Goal: Transaction & Acquisition: Purchase product/service

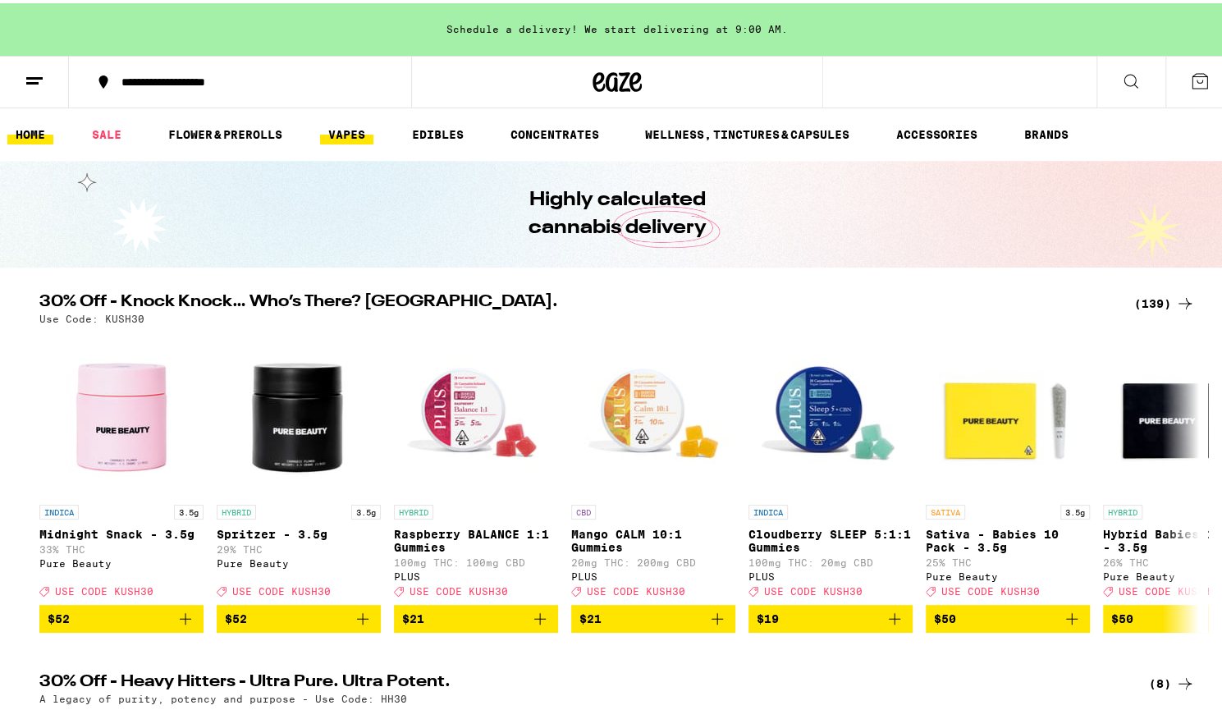
click at [359, 122] on link "VAPES" at bounding box center [346, 131] width 53 height 20
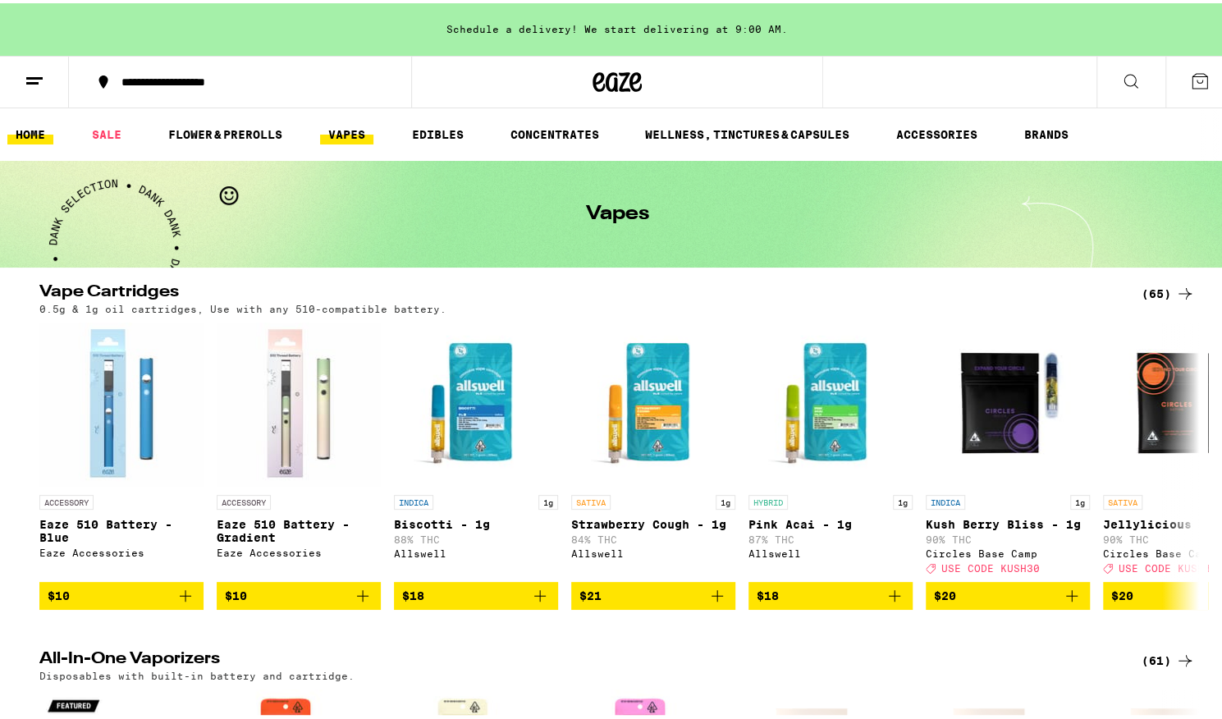
click at [23, 139] on link "HOME" at bounding box center [30, 131] width 46 height 20
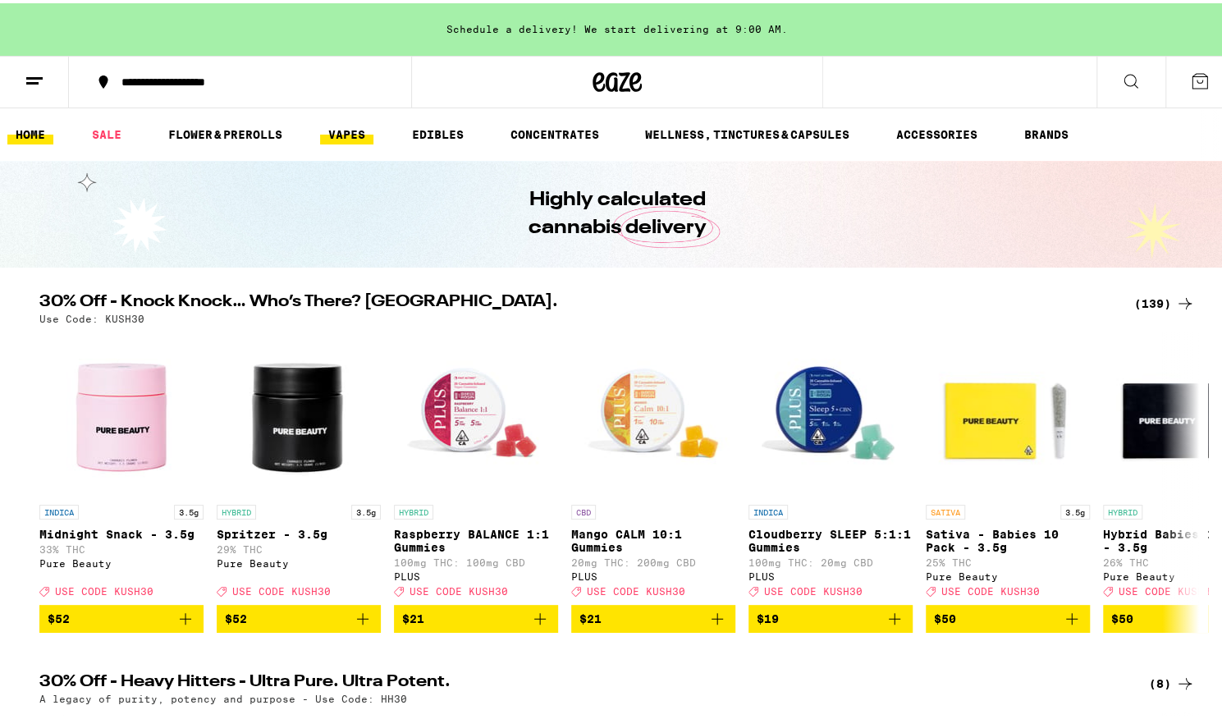
click at [342, 135] on link "VAPES" at bounding box center [346, 131] width 53 height 20
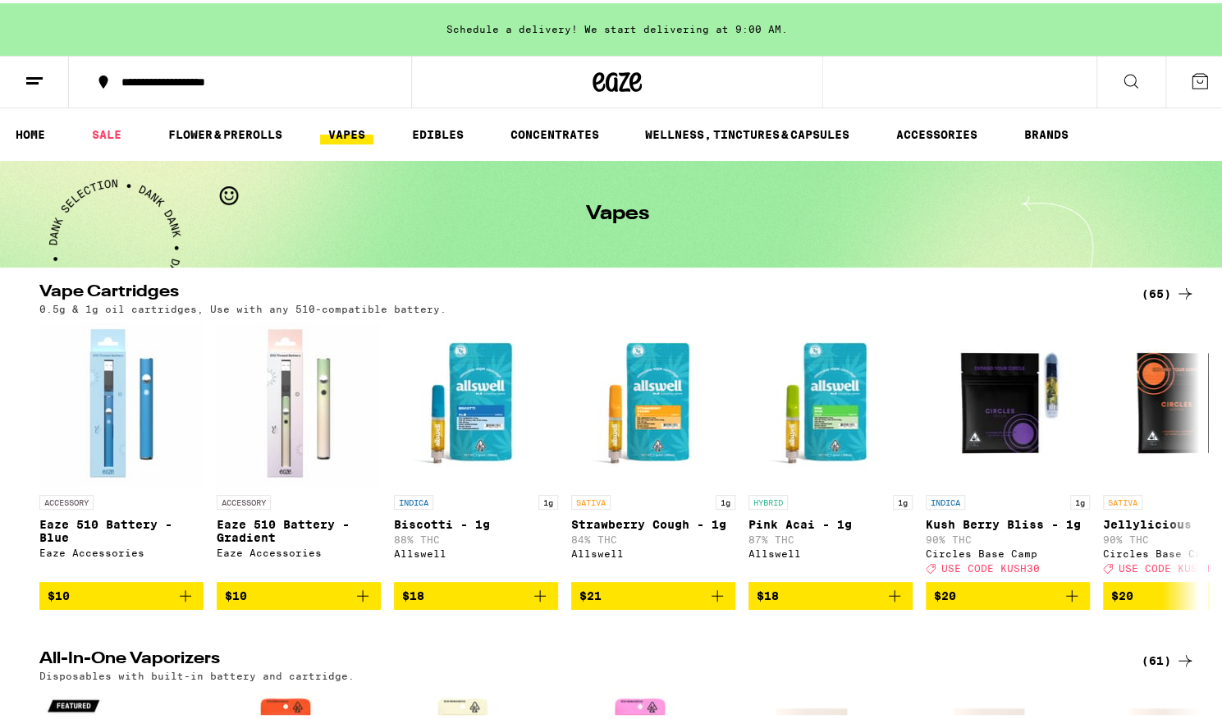
click at [1151, 292] on div "(65)" at bounding box center [1168, 291] width 53 height 20
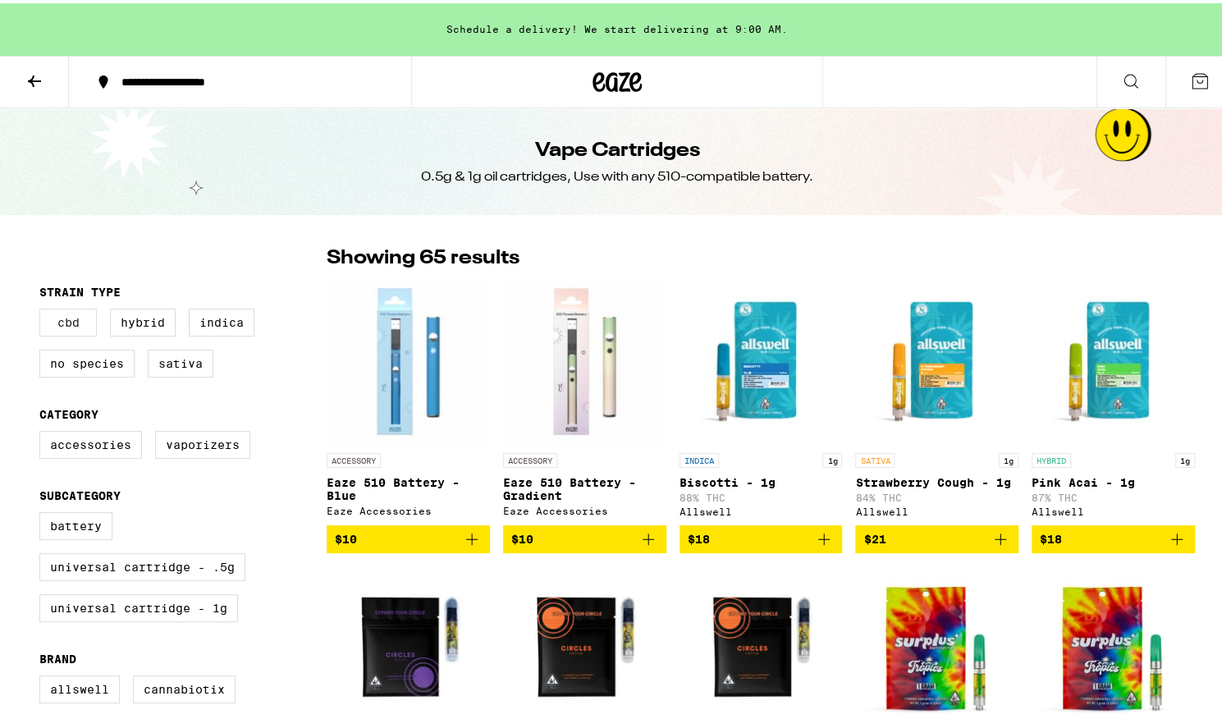
click at [68, 321] on label "CBD" at bounding box center [67, 319] width 57 height 28
click at [43, 309] on input "CBD" at bounding box center [43, 308] width 1 height 1
checkbox input "true"
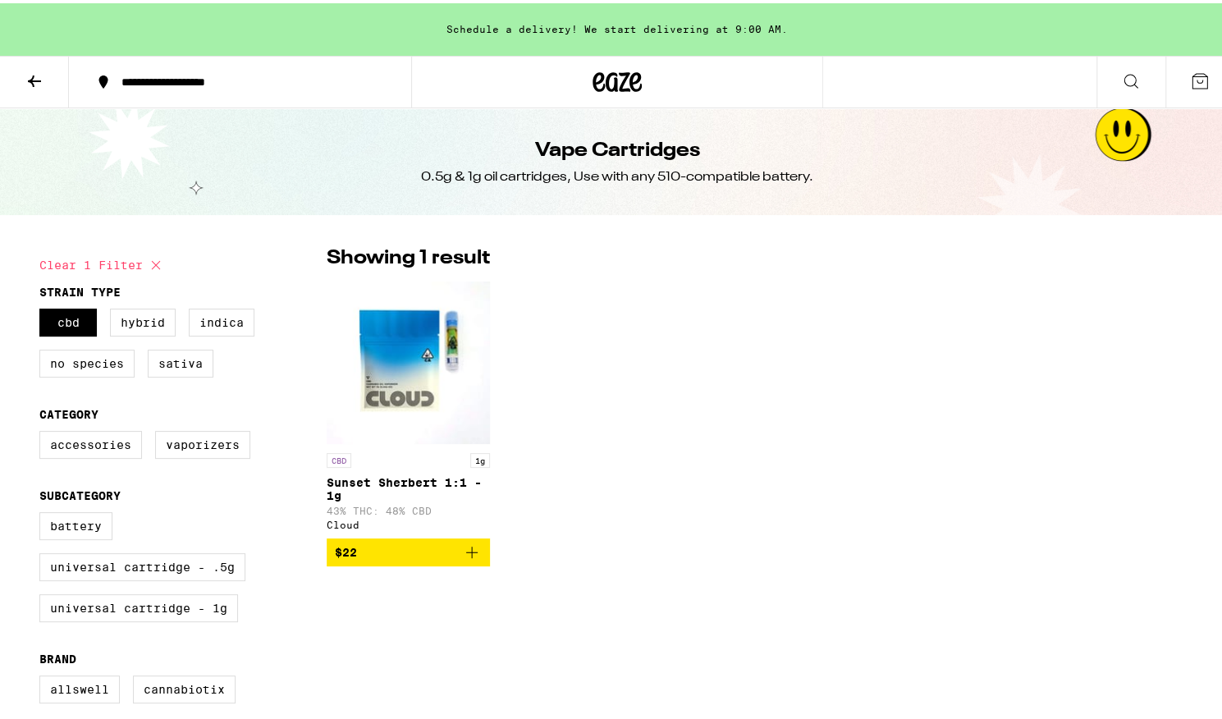
click at [401, 437] on img "Open page for Sunset Sherbert 1:1 - 1g from Cloud" at bounding box center [408, 359] width 163 height 164
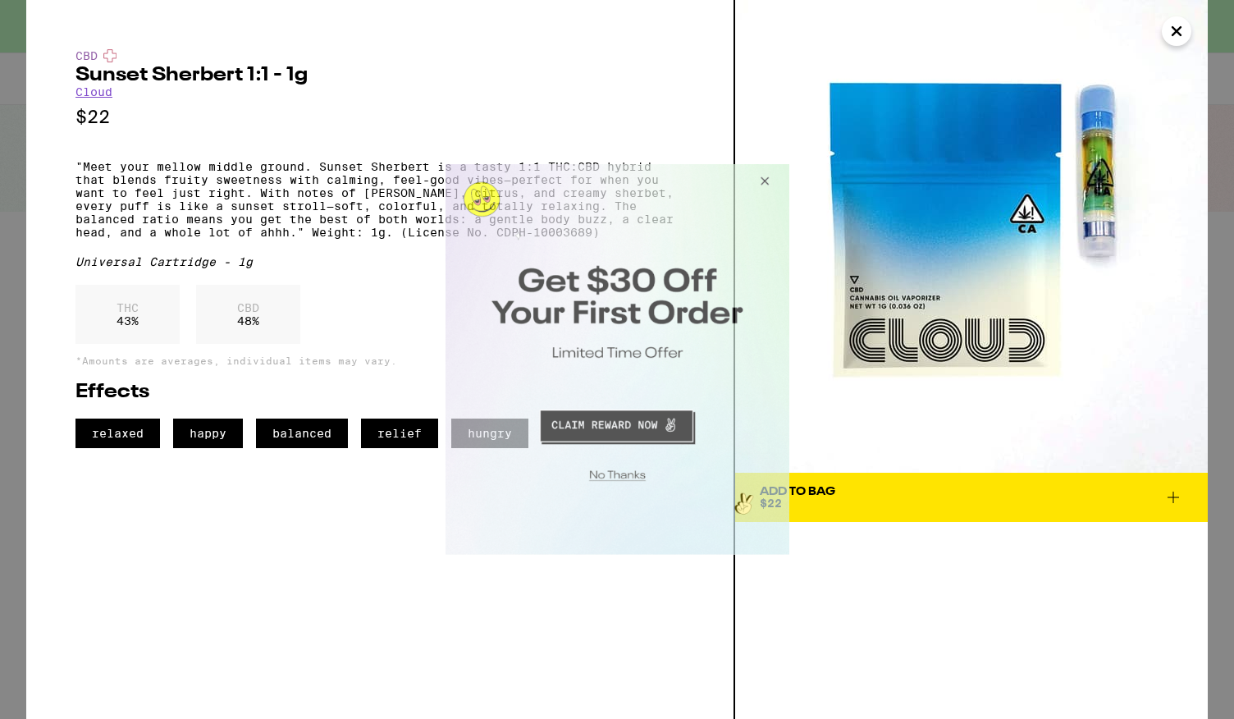
click at [771, 181] on button "Close Modal" at bounding box center [761, 183] width 44 height 39
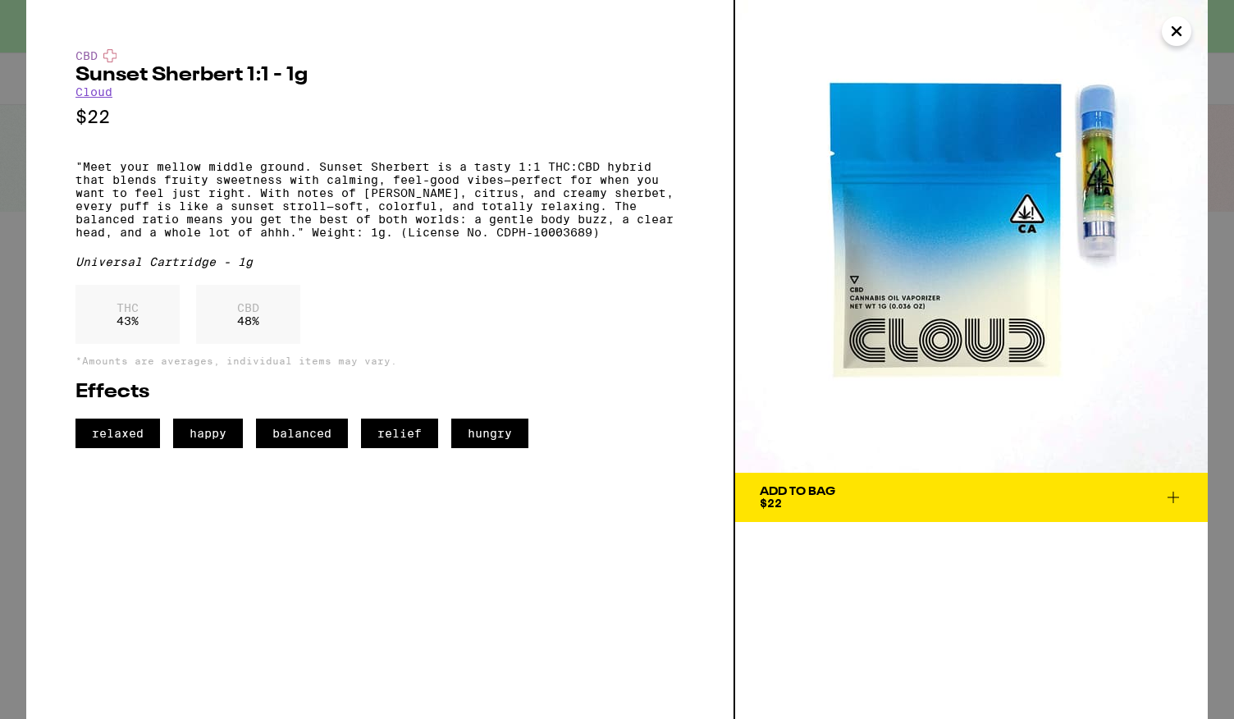
click at [1179, 34] on icon "Close" at bounding box center [1177, 31] width 8 height 8
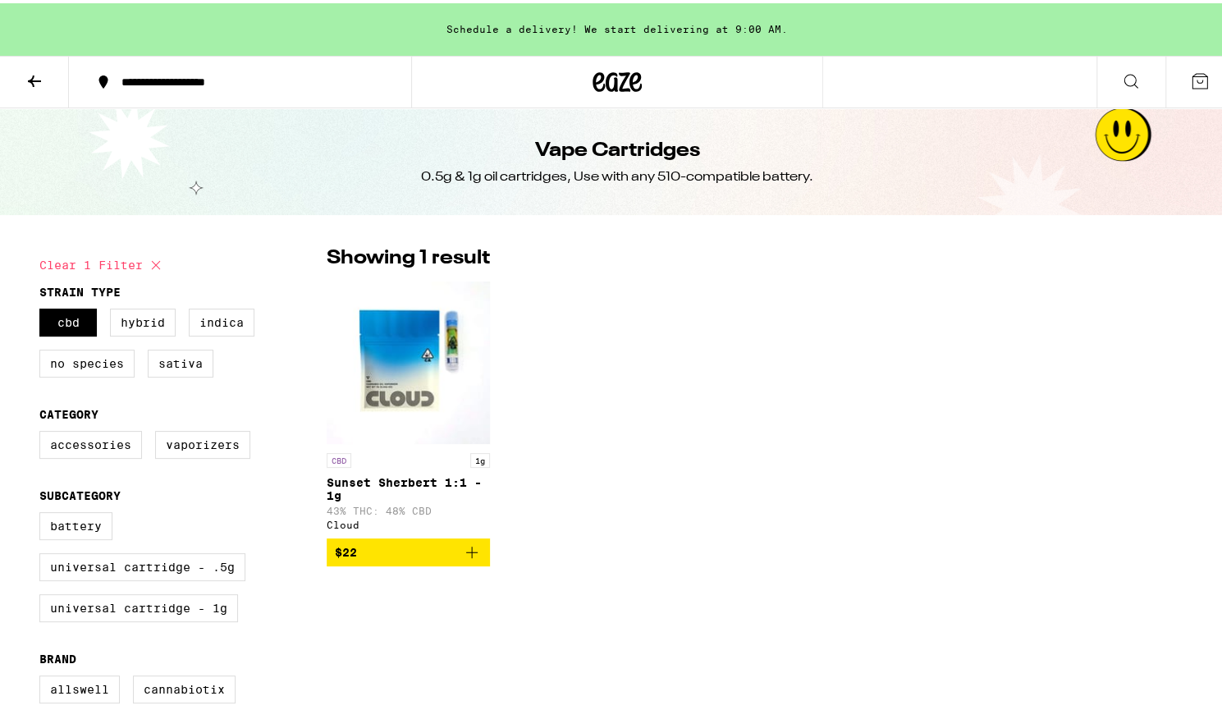
click at [466, 559] on icon "Add to bag" at bounding box center [472, 549] width 20 height 20
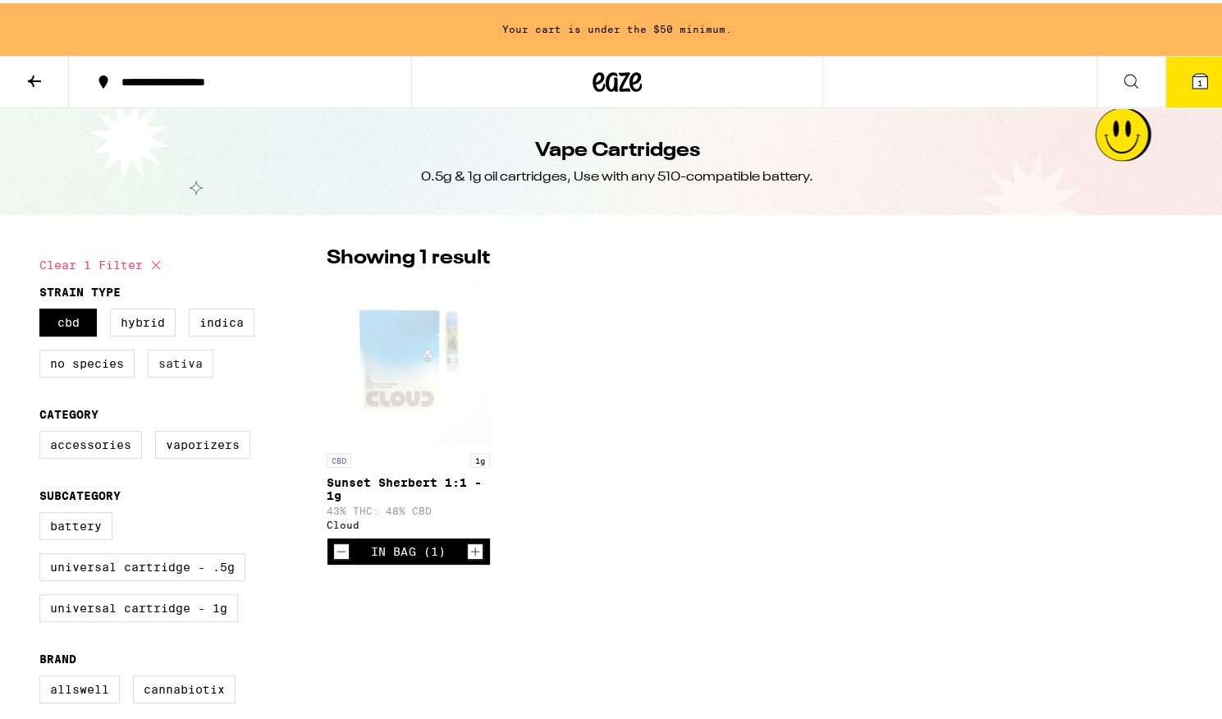
click at [173, 365] on label "Sativa" at bounding box center [181, 360] width 66 height 28
click at [43, 309] on input "Sativa" at bounding box center [43, 308] width 1 height 1
checkbox input "true"
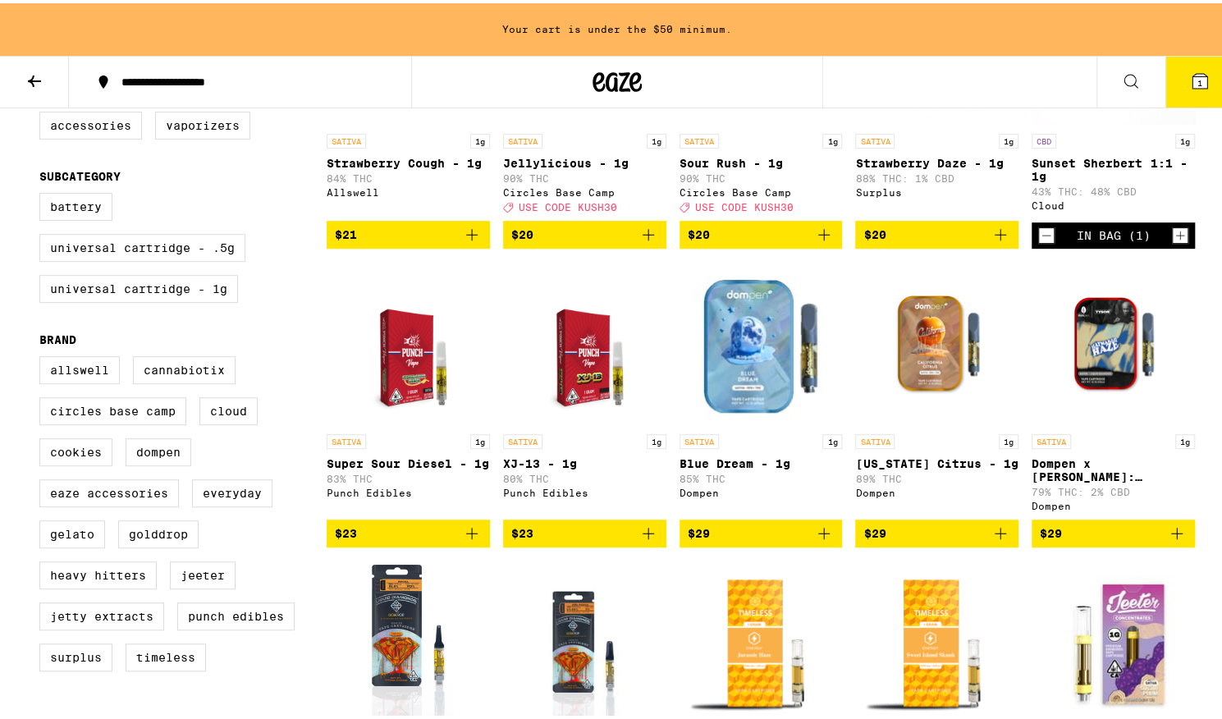
scroll to position [324, 0]
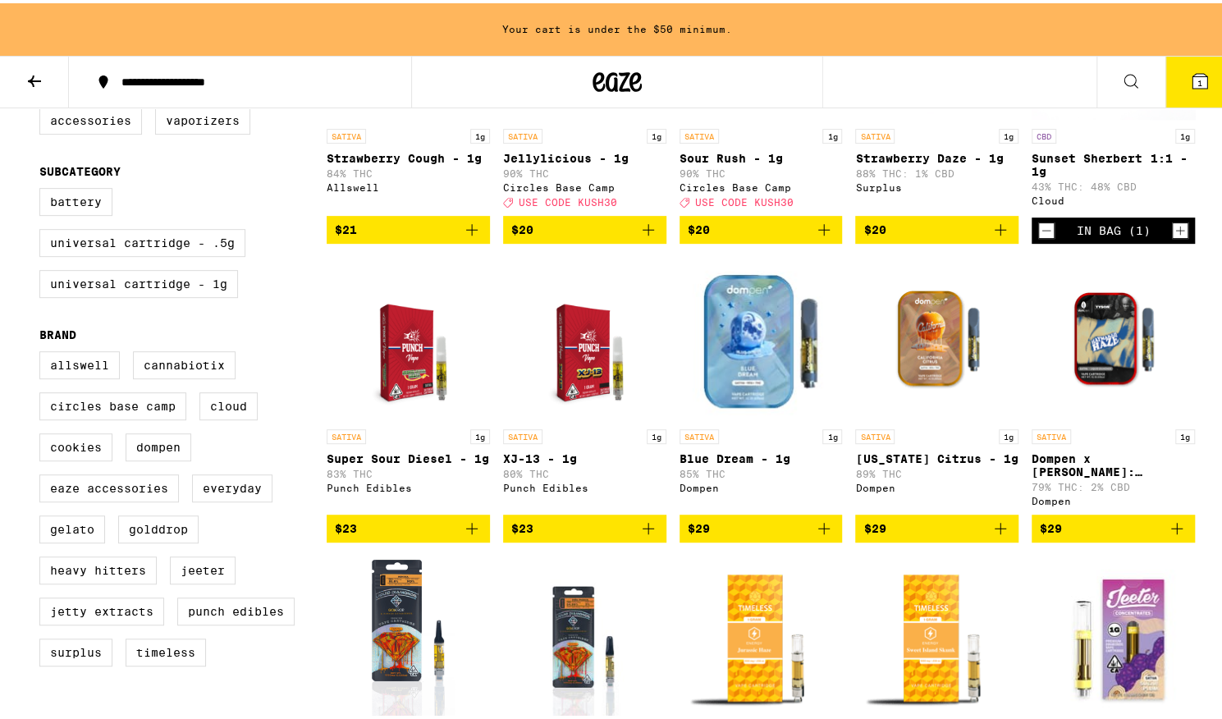
click at [750, 354] on img "Open page for Blue Dream - 1g from Dompen" at bounding box center [761, 336] width 163 height 164
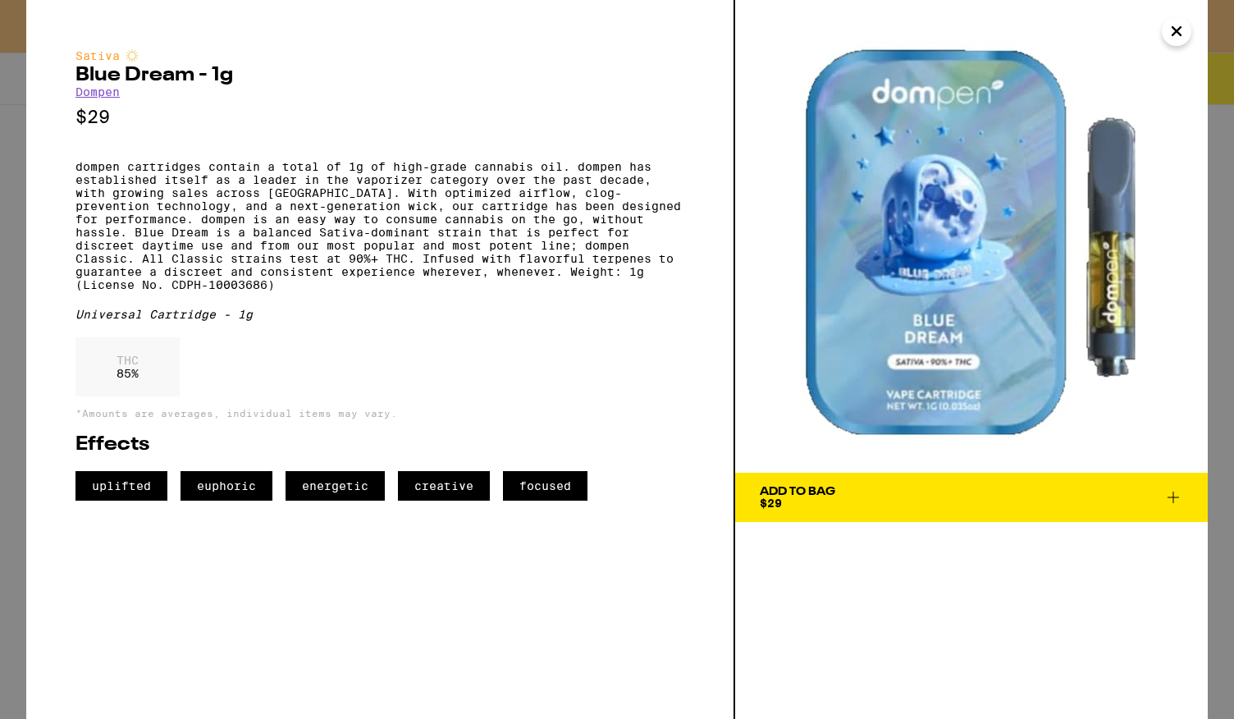
click at [1177, 26] on icon "Close" at bounding box center [1177, 31] width 20 height 25
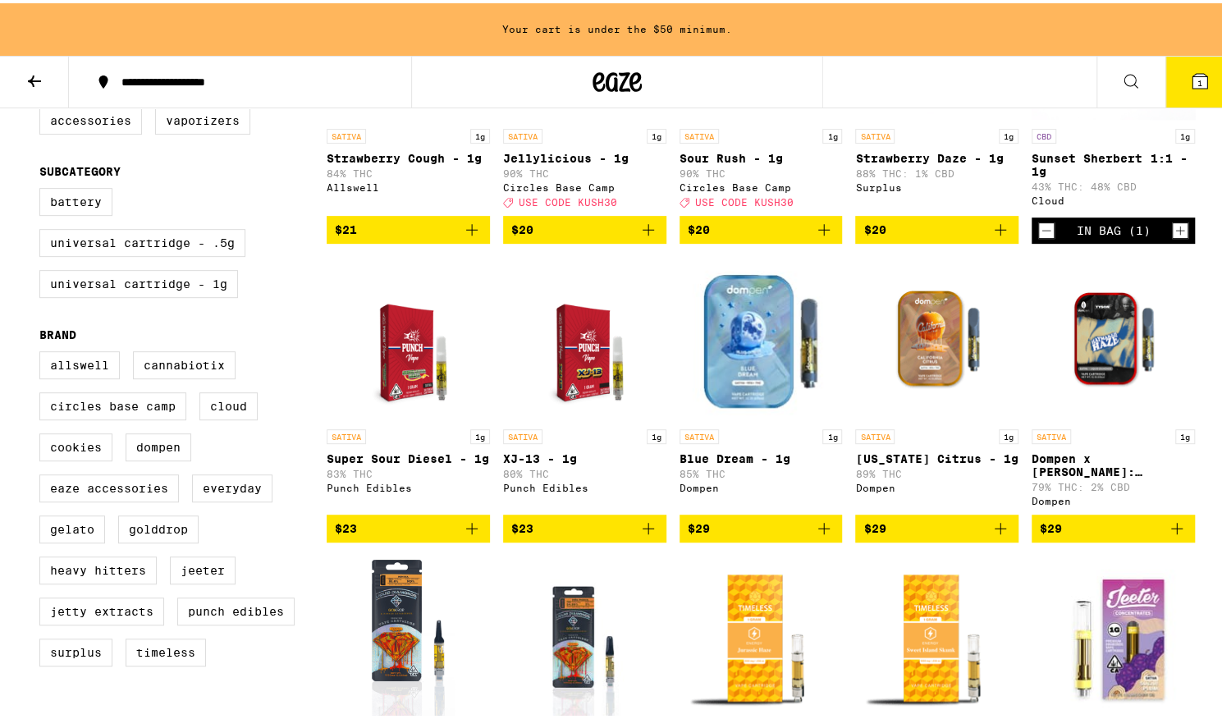
drag, startPoint x: 788, startPoint y: 334, endPoint x: 783, endPoint y: 324, distance: 11.0
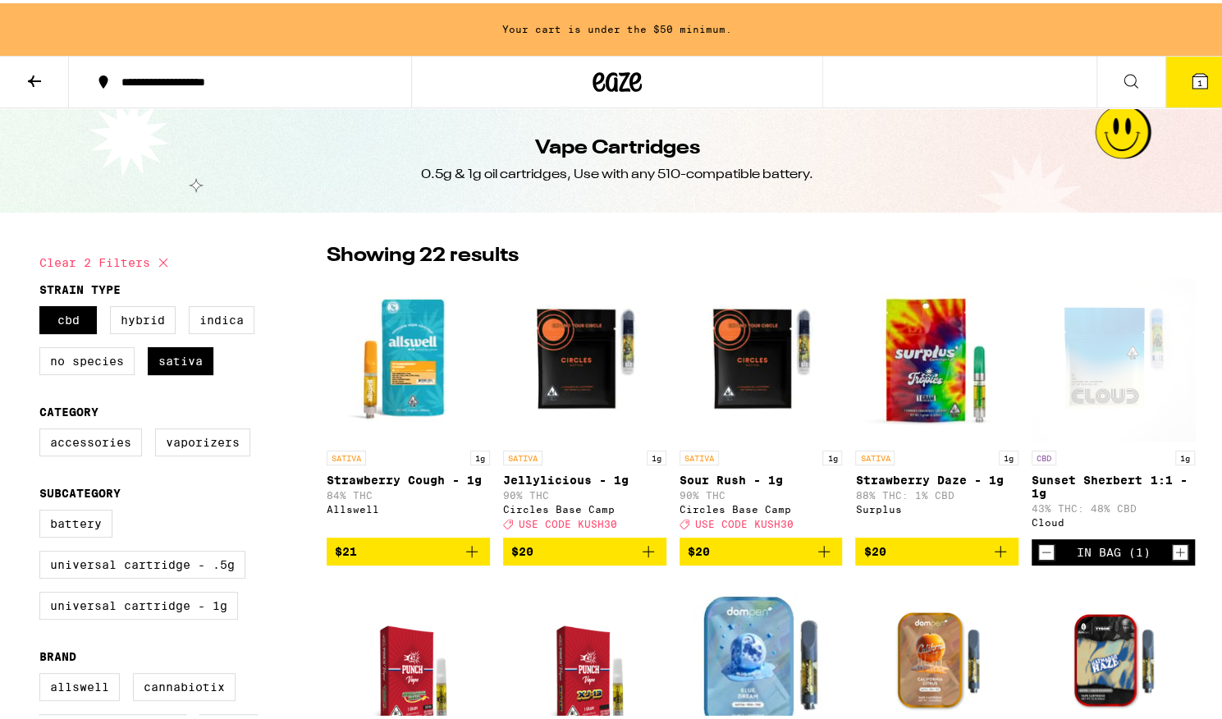
scroll to position [2, 0]
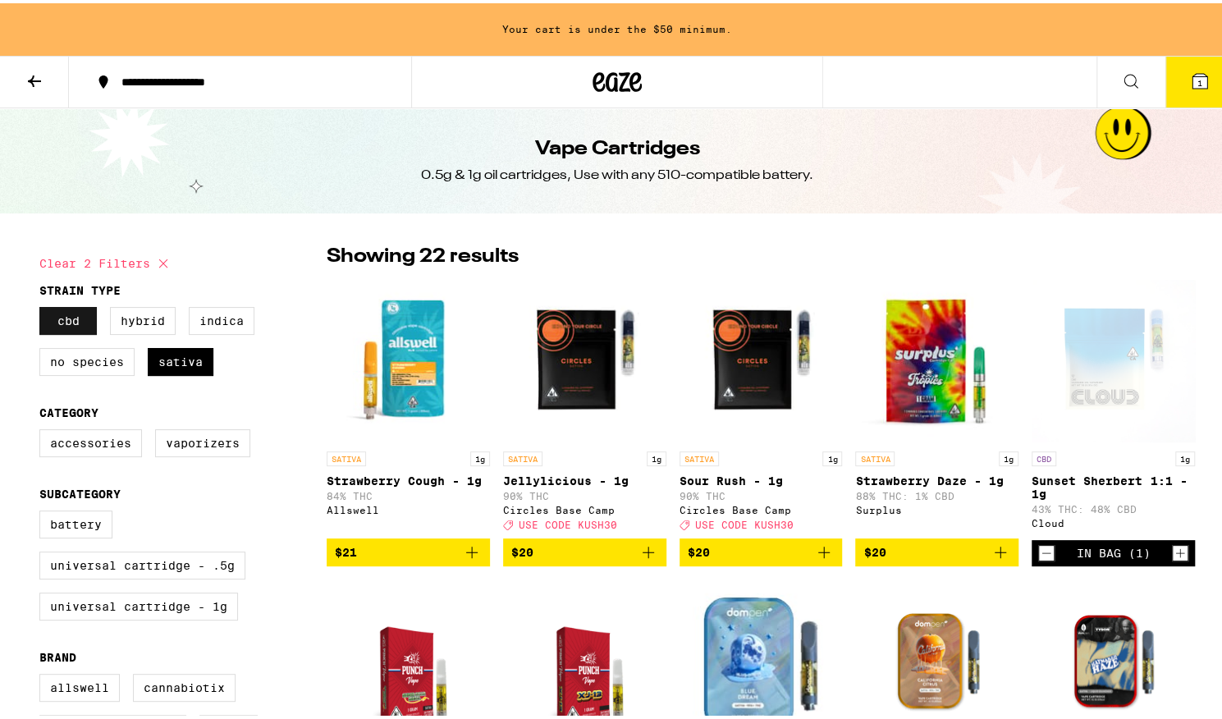
click at [75, 314] on label "CBD" at bounding box center [67, 318] width 57 height 28
click at [43, 307] on input "CBD" at bounding box center [43, 306] width 1 height 1
checkbox input "false"
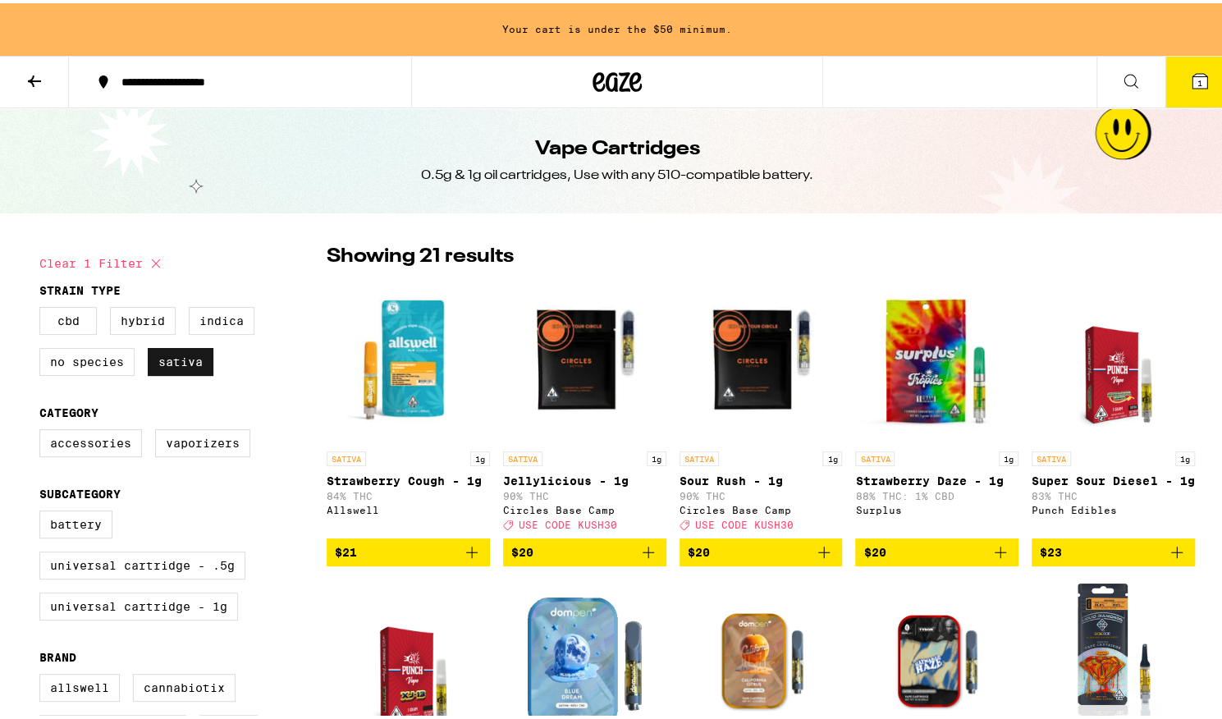
click at [161, 362] on label "Sativa" at bounding box center [181, 359] width 66 height 28
click at [43, 307] on input "Sativa" at bounding box center [43, 306] width 1 height 1
checkbox input "false"
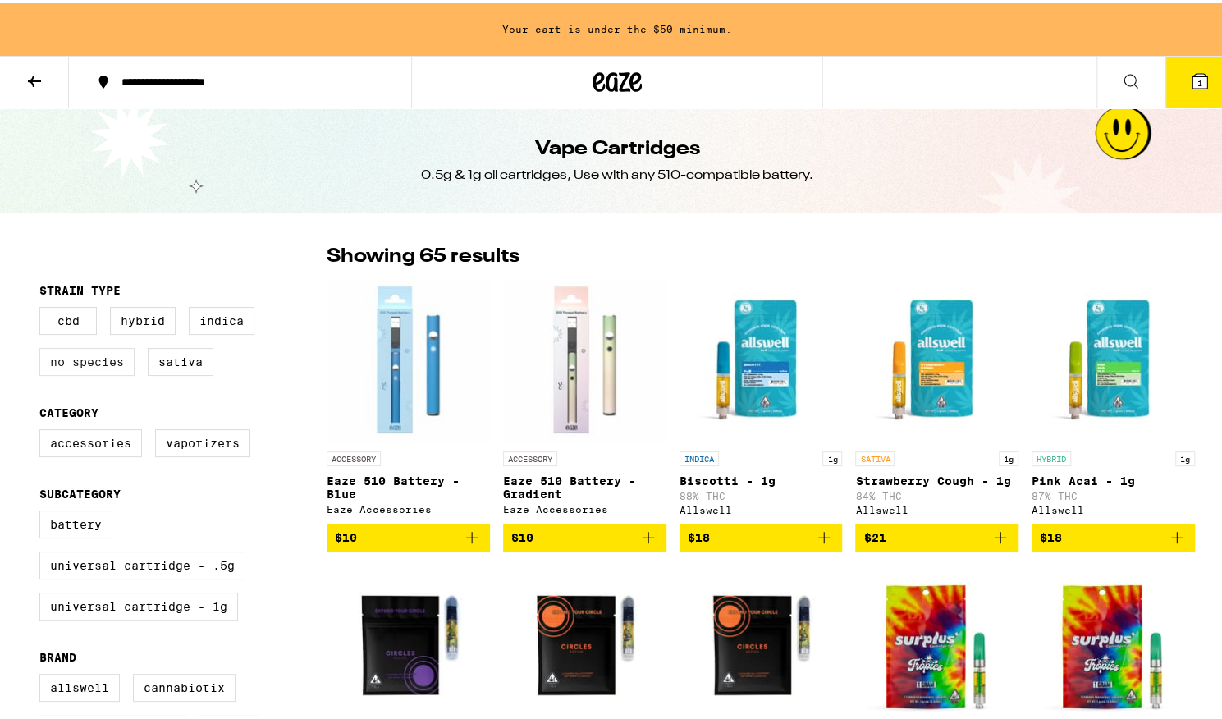
click at [101, 372] on label "No Species" at bounding box center [86, 359] width 95 height 28
click at [43, 307] on input "No Species" at bounding box center [43, 306] width 1 height 1
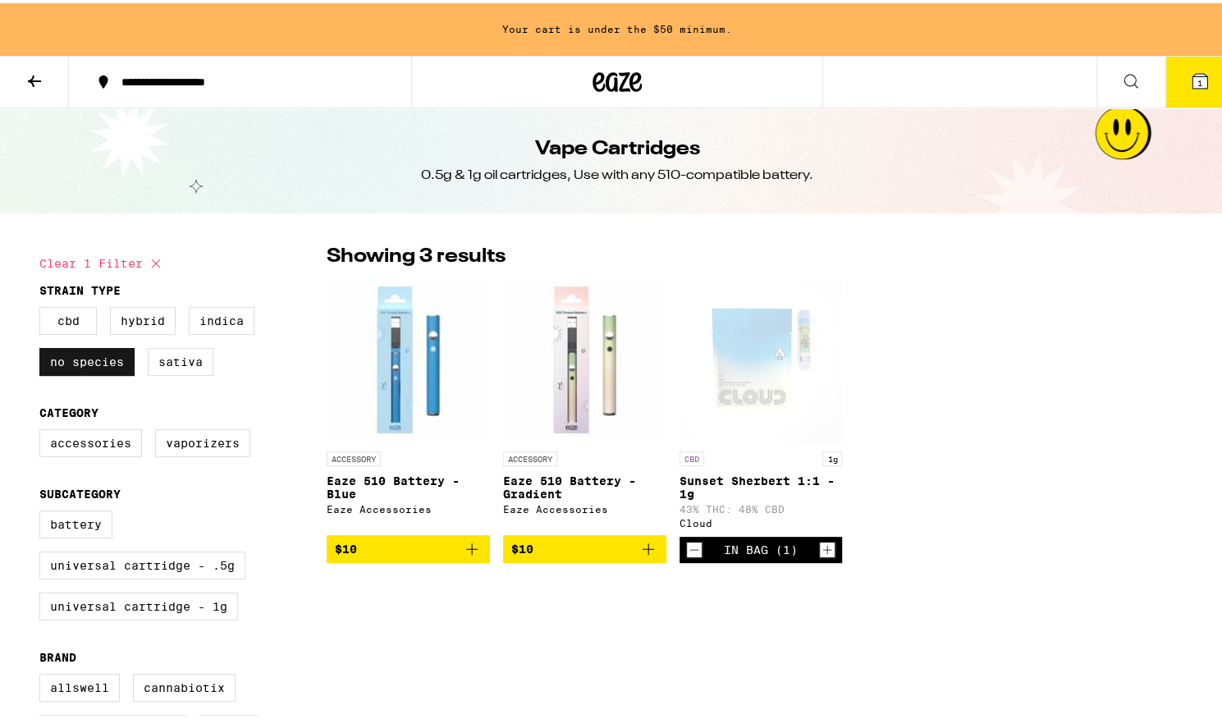
click at [101, 372] on label "No Species" at bounding box center [86, 359] width 95 height 28
click at [43, 307] on input "No Species" at bounding box center [43, 306] width 1 height 1
checkbox input "false"
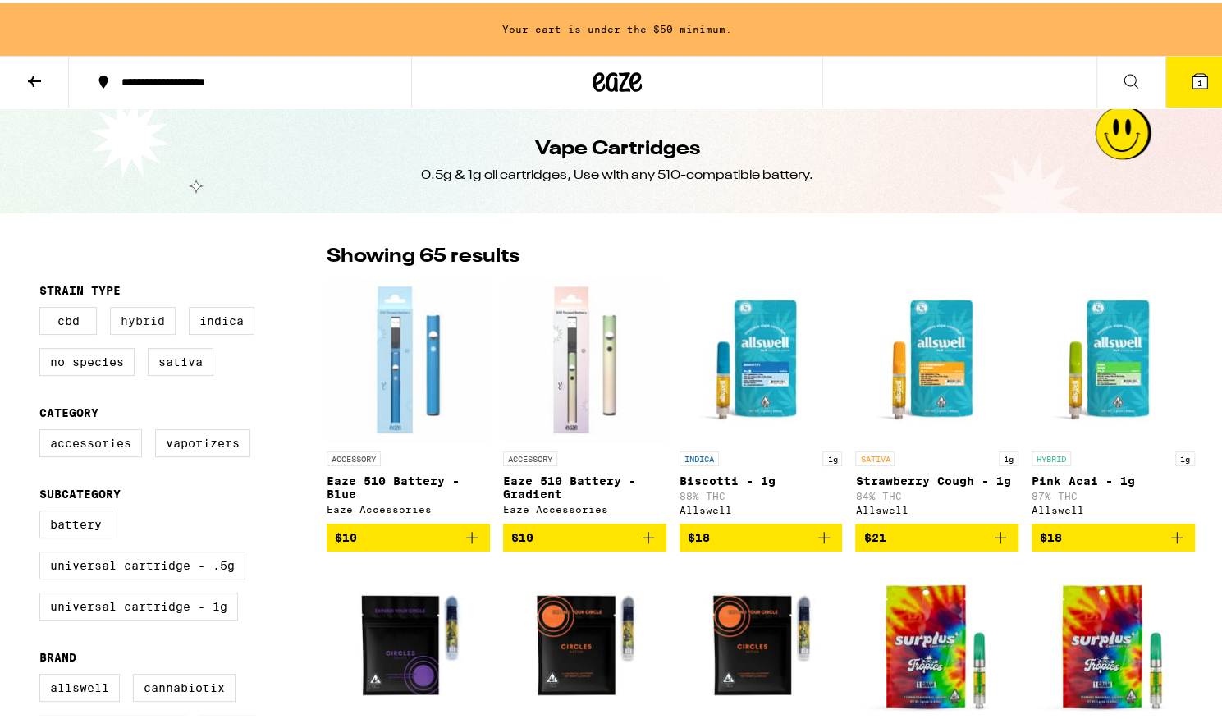
click at [154, 319] on label "Hybrid" at bounding box center [143, 318] width 66 height 28
click at [43, 307] on input "Hybrid" at bounding box center [43, 306] width 1 height 1
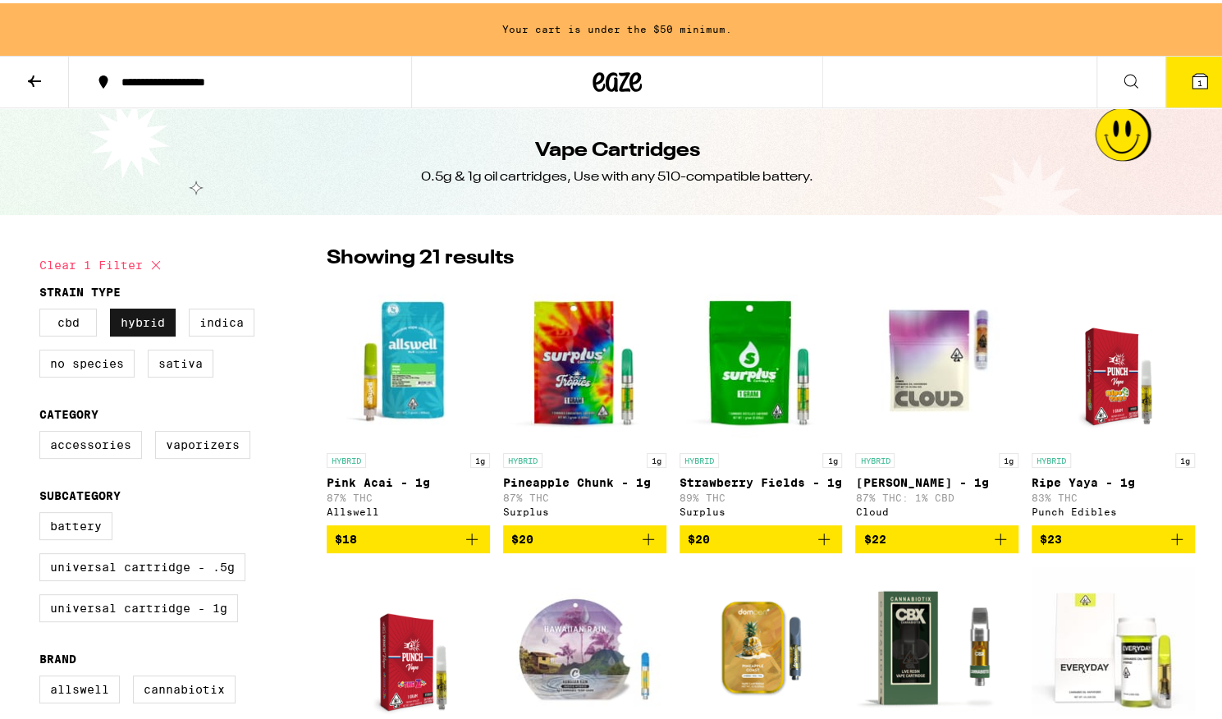
click at [128, 318] on label "Hybrid" at bounding box center [143, 319] width 66 height 28
click at [43, 309] on input "Hybrid" at bounding box center [43, 308] width 1 height 1
checkbox input "false"
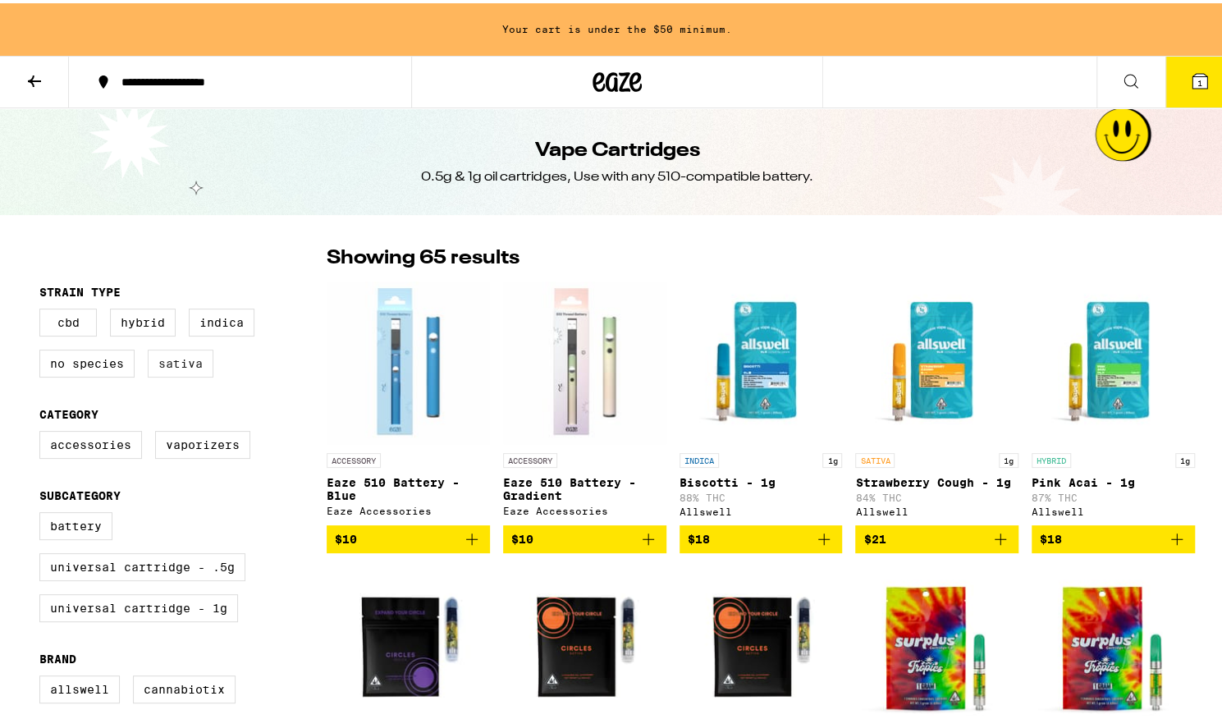
click at [181, 360] on label "Sativa" at bounding box center [181, 360] width 66 height 28
click at [43, 309] on input "Sativa" at bounding box center [43, 308] width 1 height 1
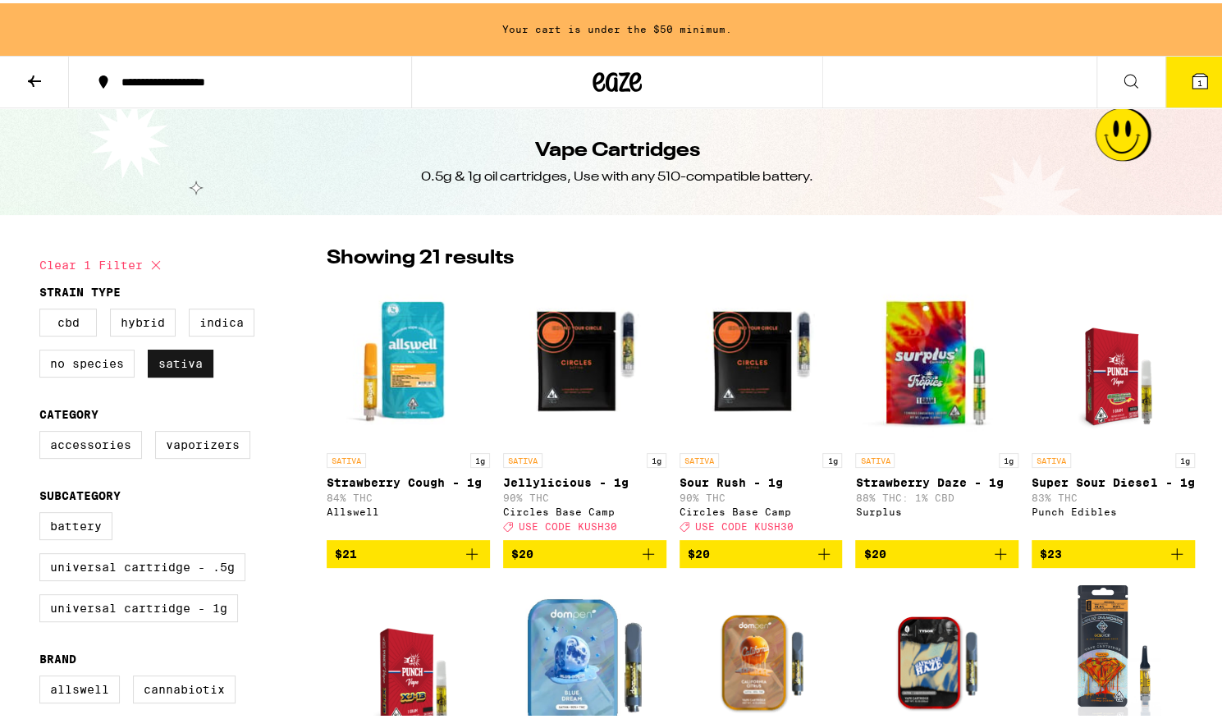
click at [172, 369] on label "Sativa" at bounding box center [181, 360] width 66 height 28
click at [43, 309] on input "Sativa" at bounding box center [43, 308] width 1 height 1
checkbox input "false"
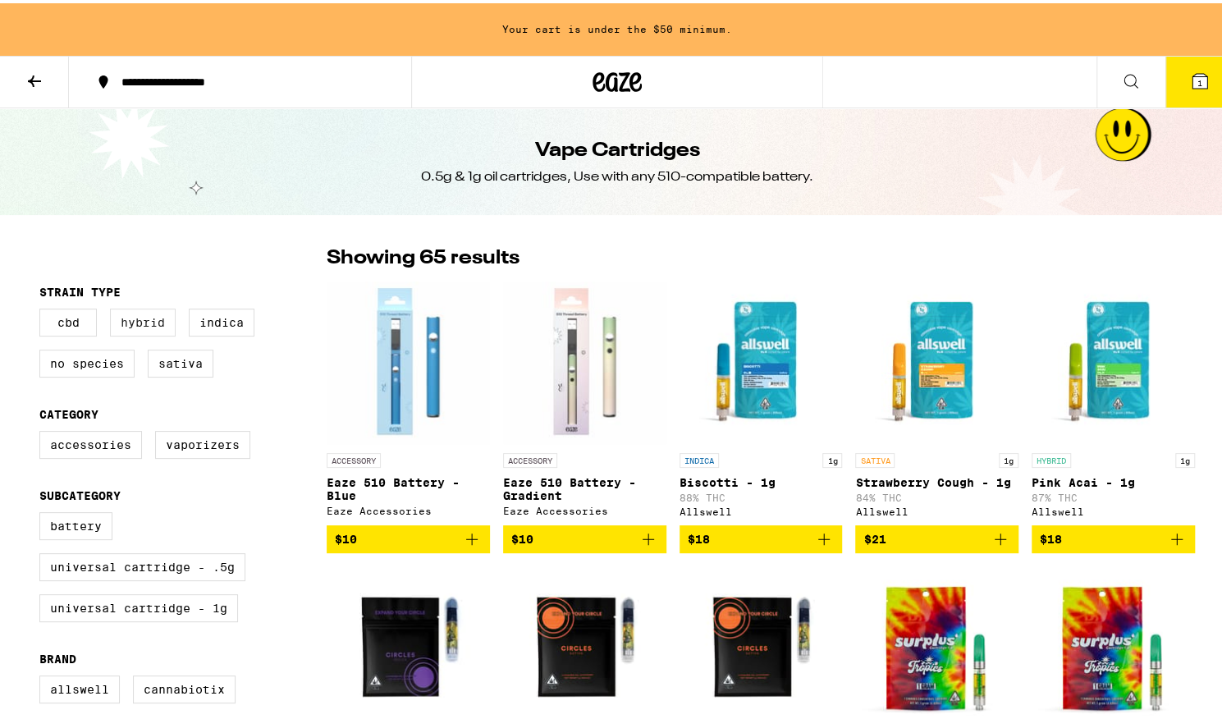
click at [136, 326] on label "Hybrid" at bounding box center [143, 319] width 66 height 28
click at [43, 309] on input "Hybrid" at bounding box center [43, 308] width 1 height 1
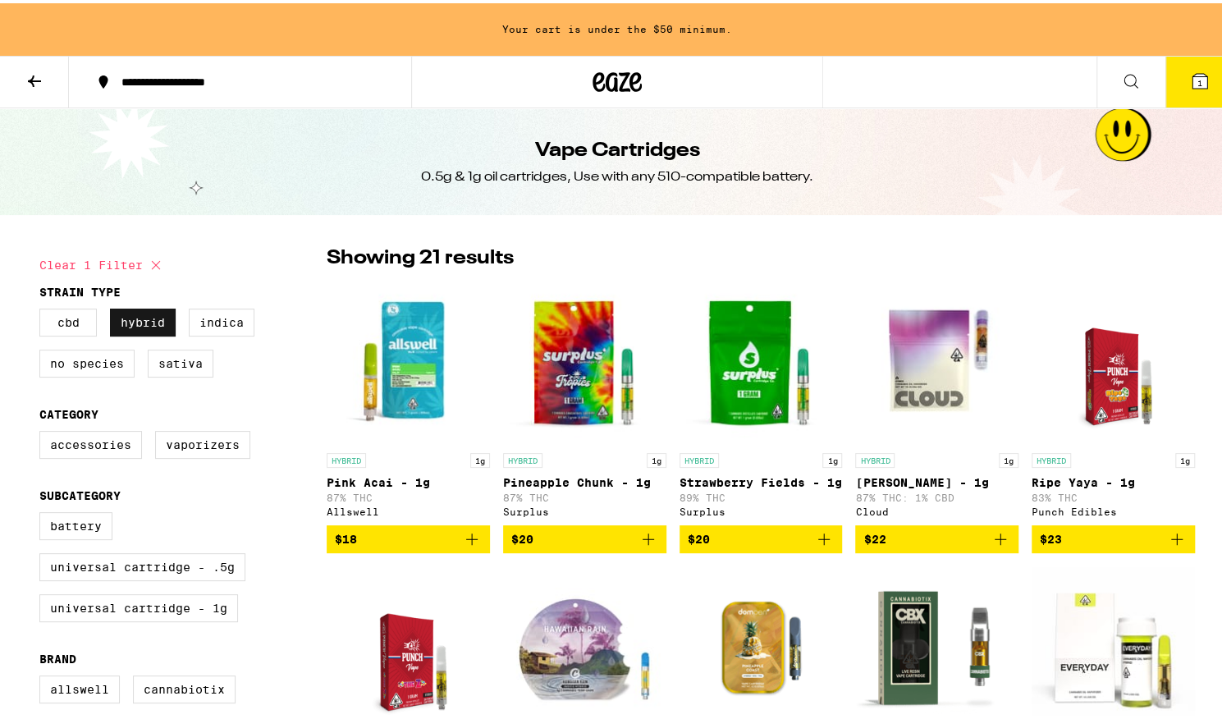
click at [130, 317] on label "Hybrid" at bounding box center [143, 319] width 66 height 28
click at [43, 309] on input "Hybrid" at bounding box center [43, 308] width 1 height 1
checkbox input "false"
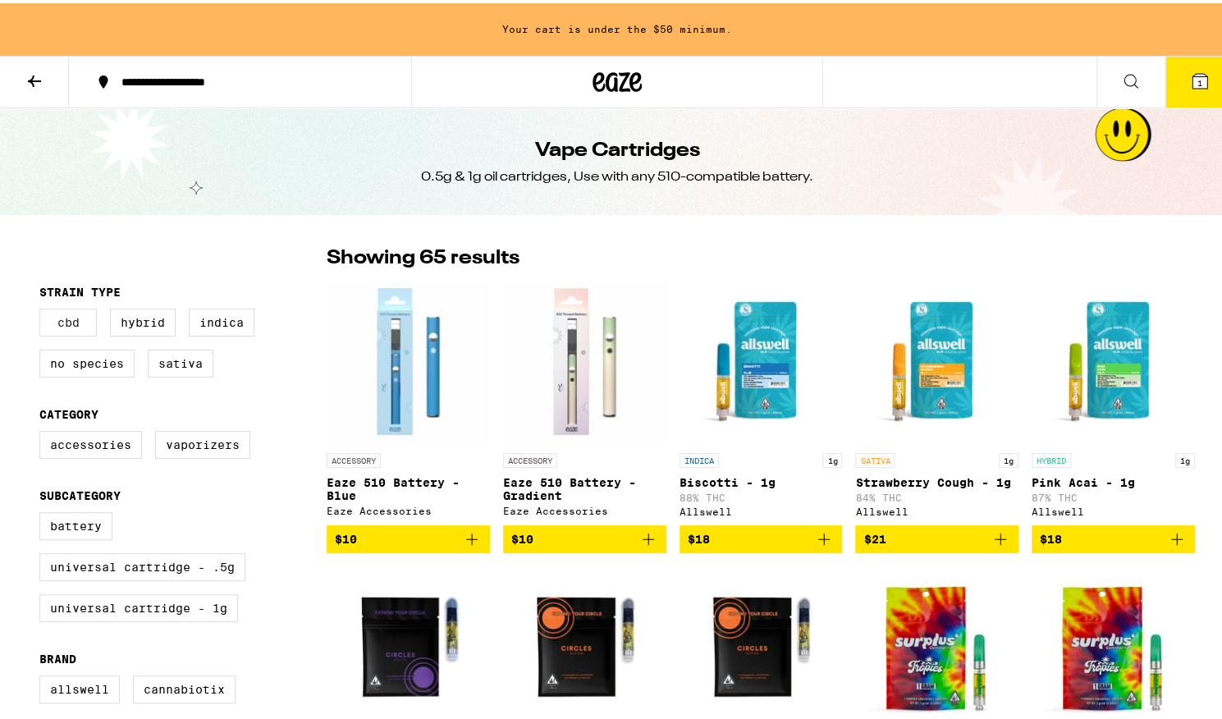
click at [77, 323] on label "CBD" at bounding box center [67, 319] width 57 height 28
click at [43, 309] on input "CBD" at bounding box center [43, 308] width 1 height 1
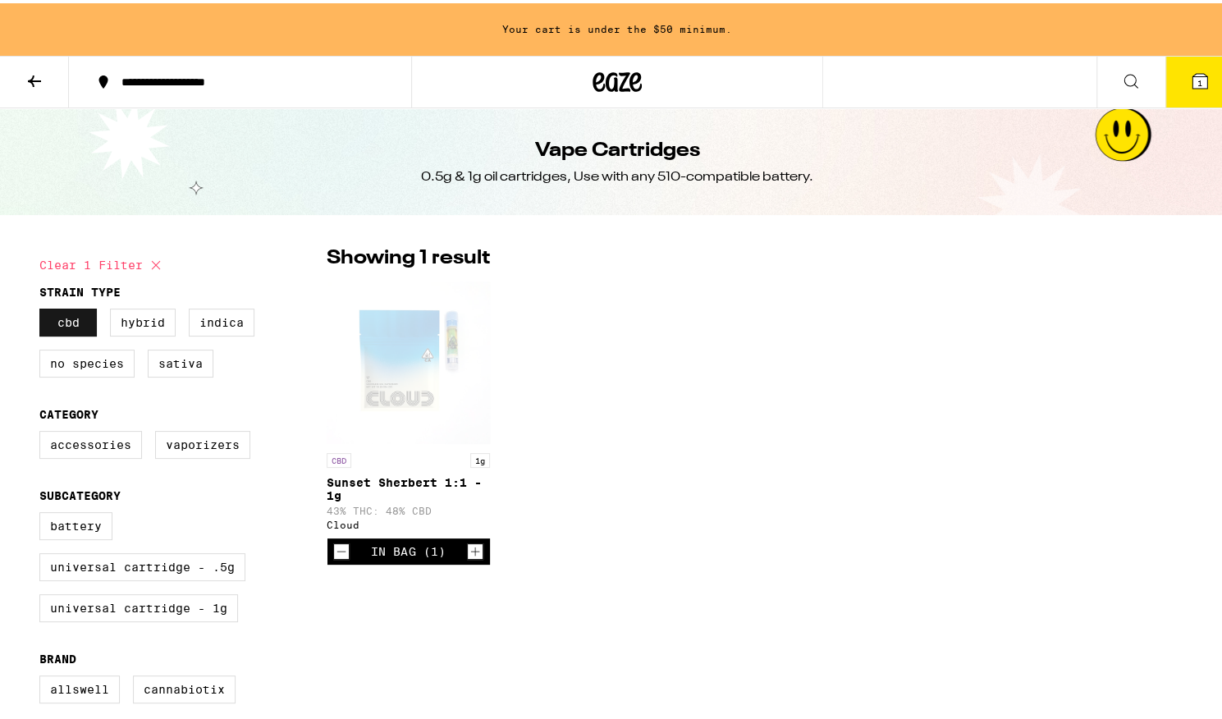
click at [77, 323] on label "CBD" at bounding box center [67, 319] width 57 height 28
click at [43, 309] on input "CBD" at bounding box center [43, 308] width 1 height 1
checkbox input "false"
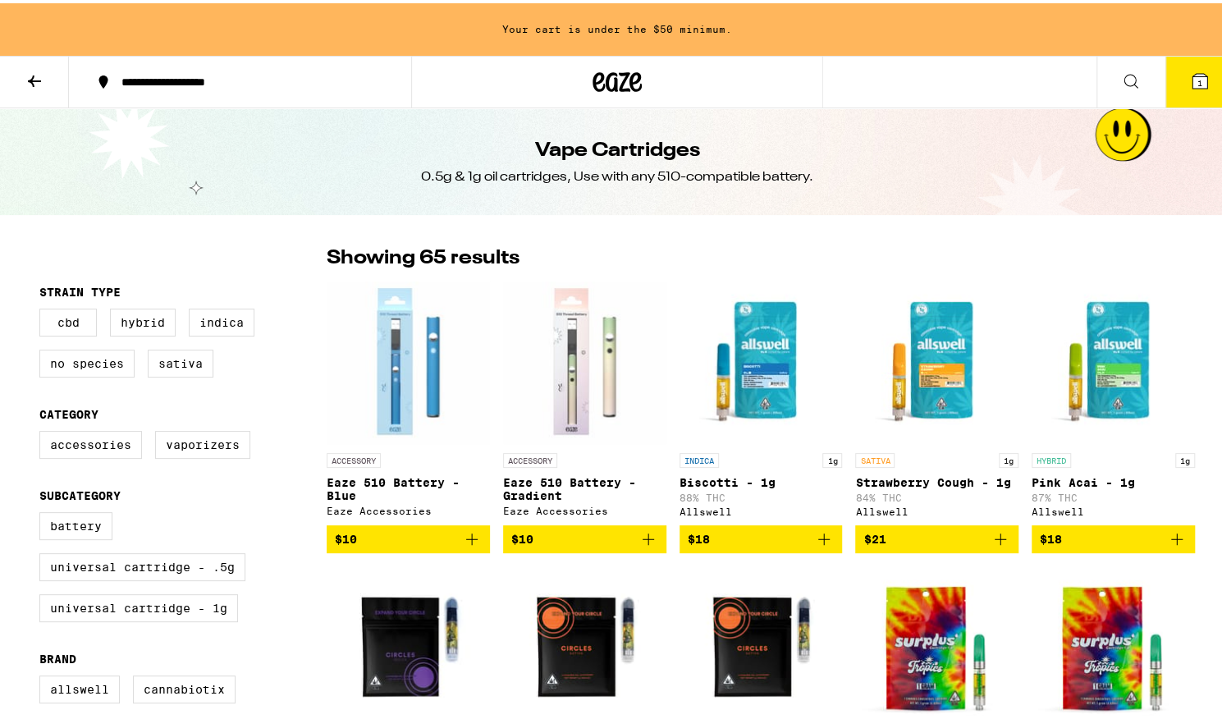
click at [25, 78] on icon at bounding box center [35, 78] width 20 height 20
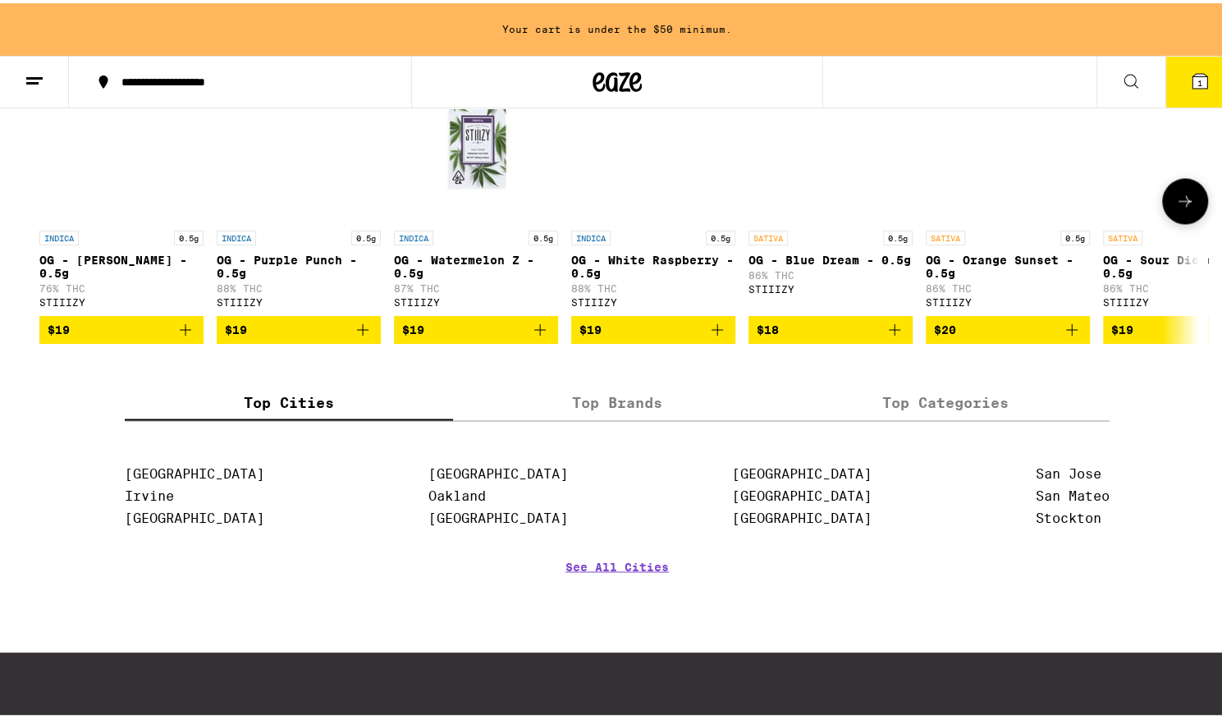
scroll to position [1127, 0]
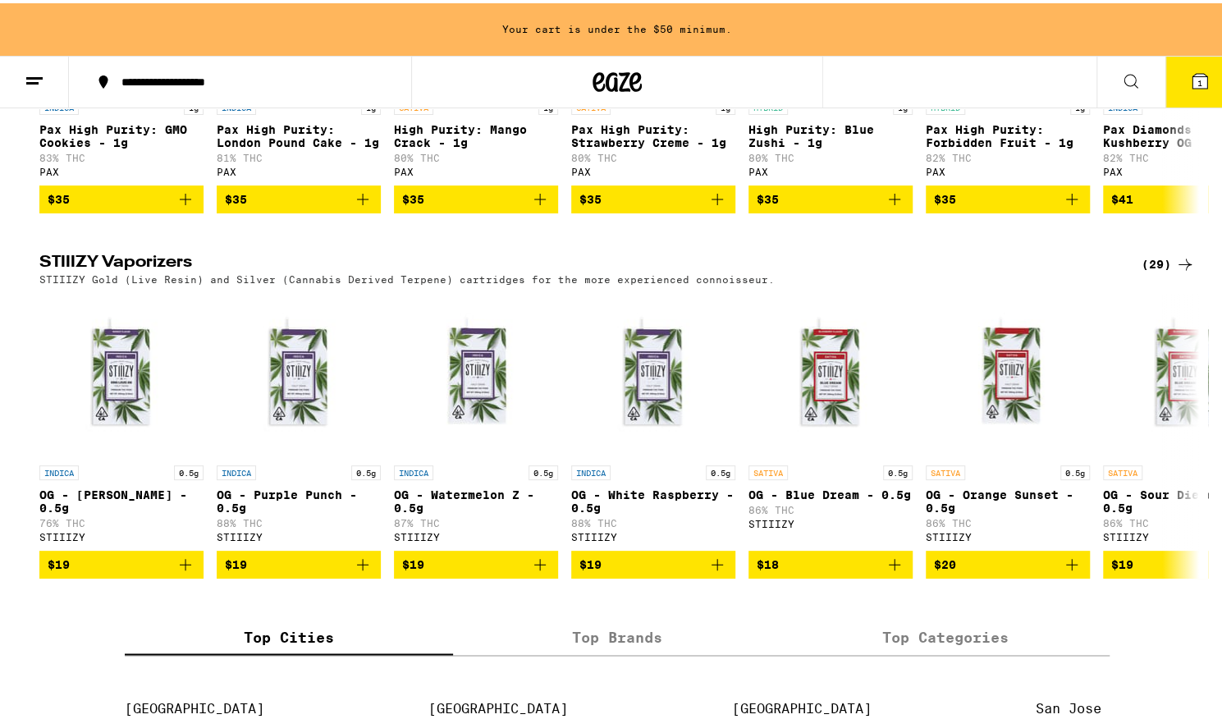
click at [1151, 271] on div "(29)" at bounding box center [1168, 261] width 53 height 20
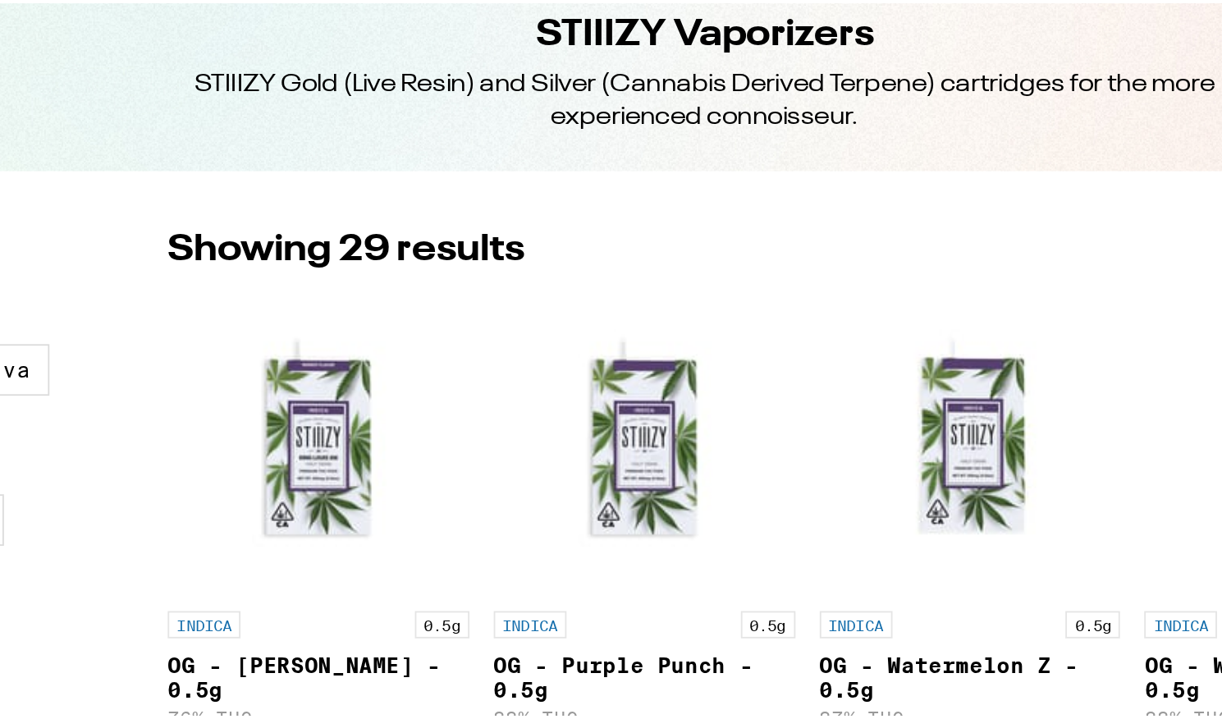
click at [503, 312] on img "Open page for OG - Purple Punch - 0.5g from STIIIZY" at bounding box center [584, 359] width 163 height 164
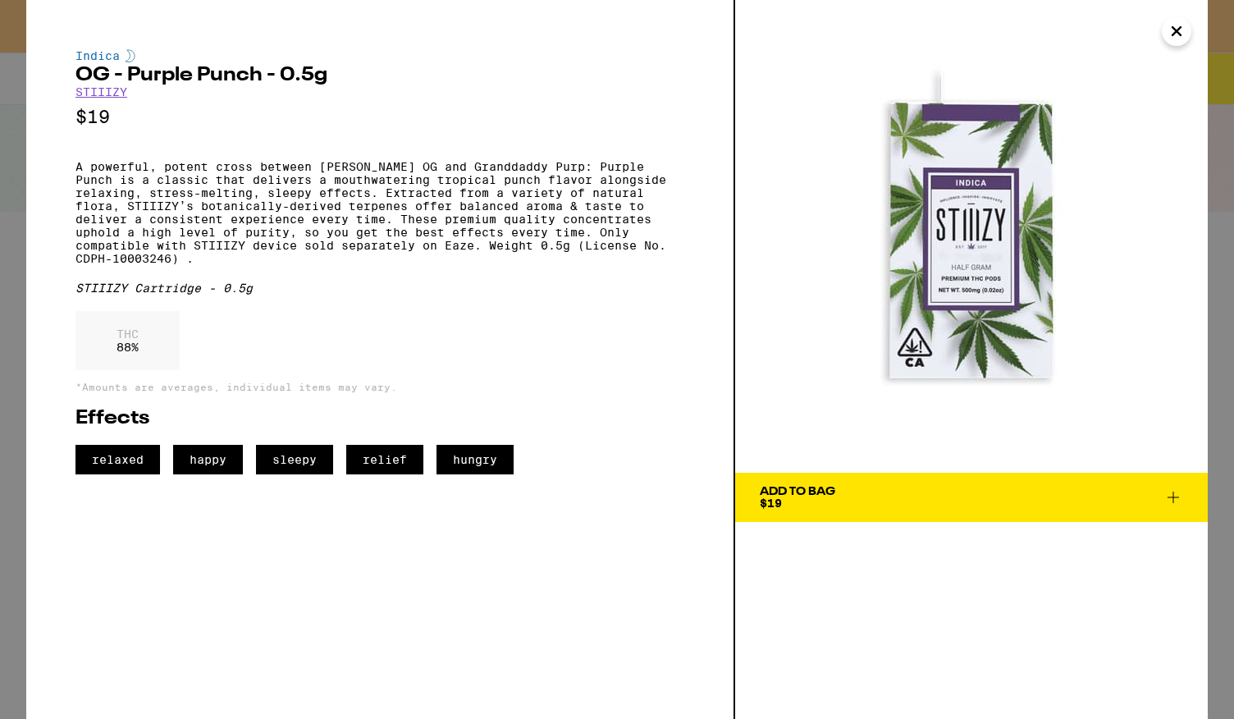
click at [1185, 46] on img at bounding box center [971, 236] width 473 height 473
click at [1179, 39] on icon "Close" at bounding box center [1177, 31] width 20 height 25
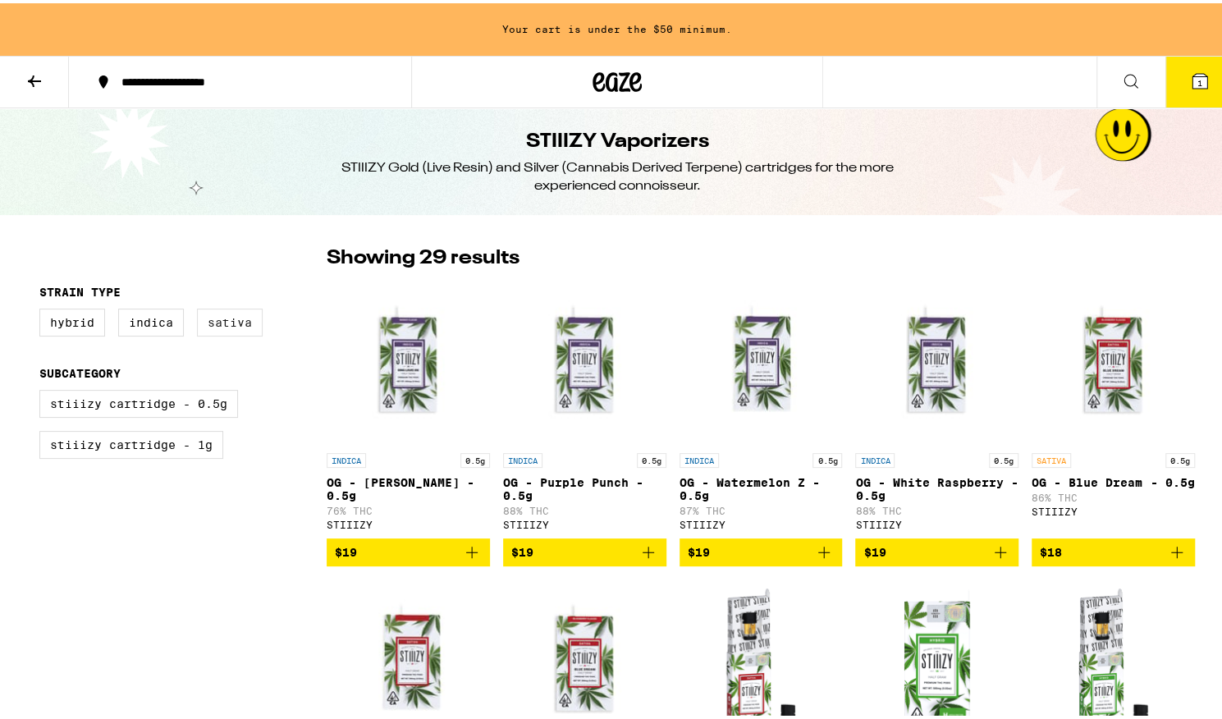
click at [197, 332] on label "Sativa" at bounding box center [230, 319] width 66 height 28
click at [43, 309] on input "Sativa" at bounding box center [43, 308] width 1 height 1
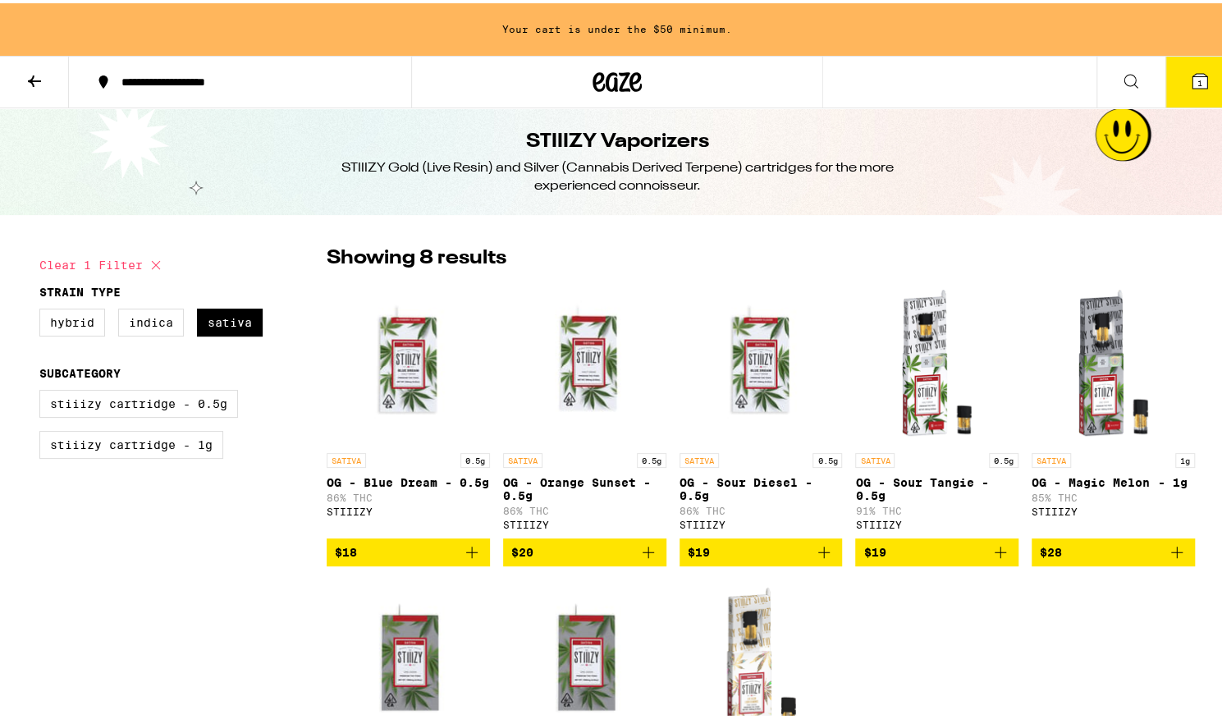
click at [148, 262] on icon at bounding box center [156, 262] width 20 height 20
checkbox input "false"
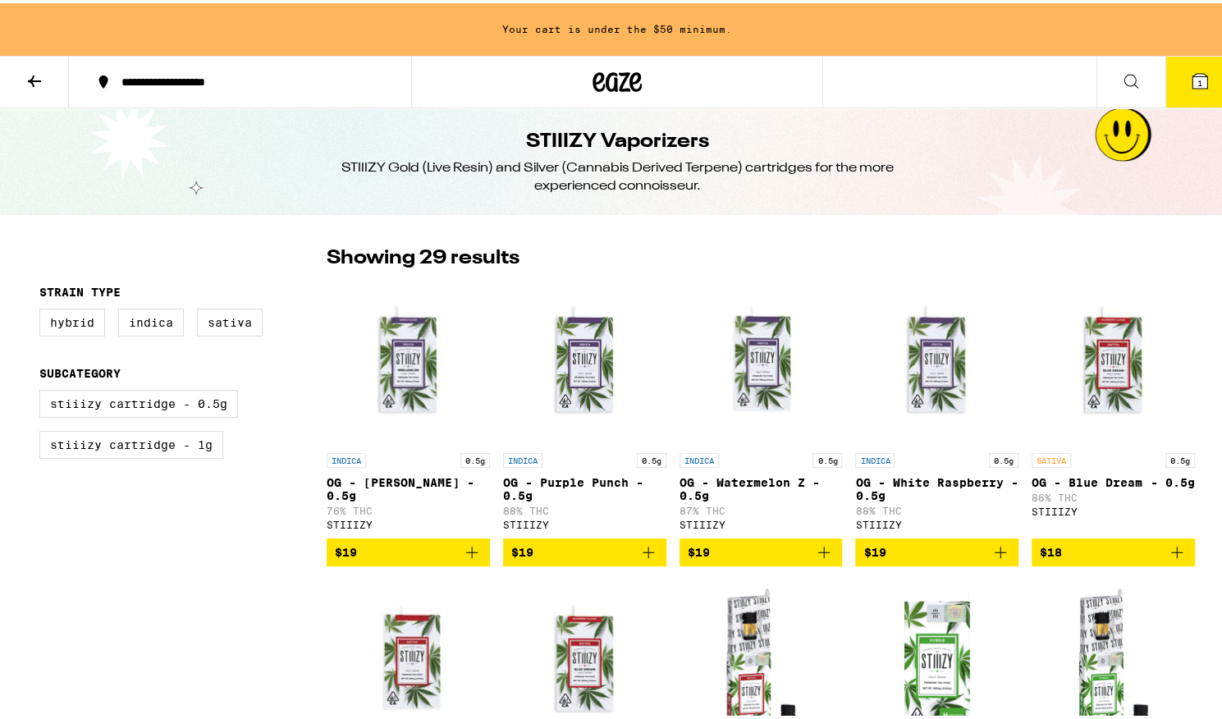
click at [23, 80] on button at bounding box center [34, 79] width 69 height 52
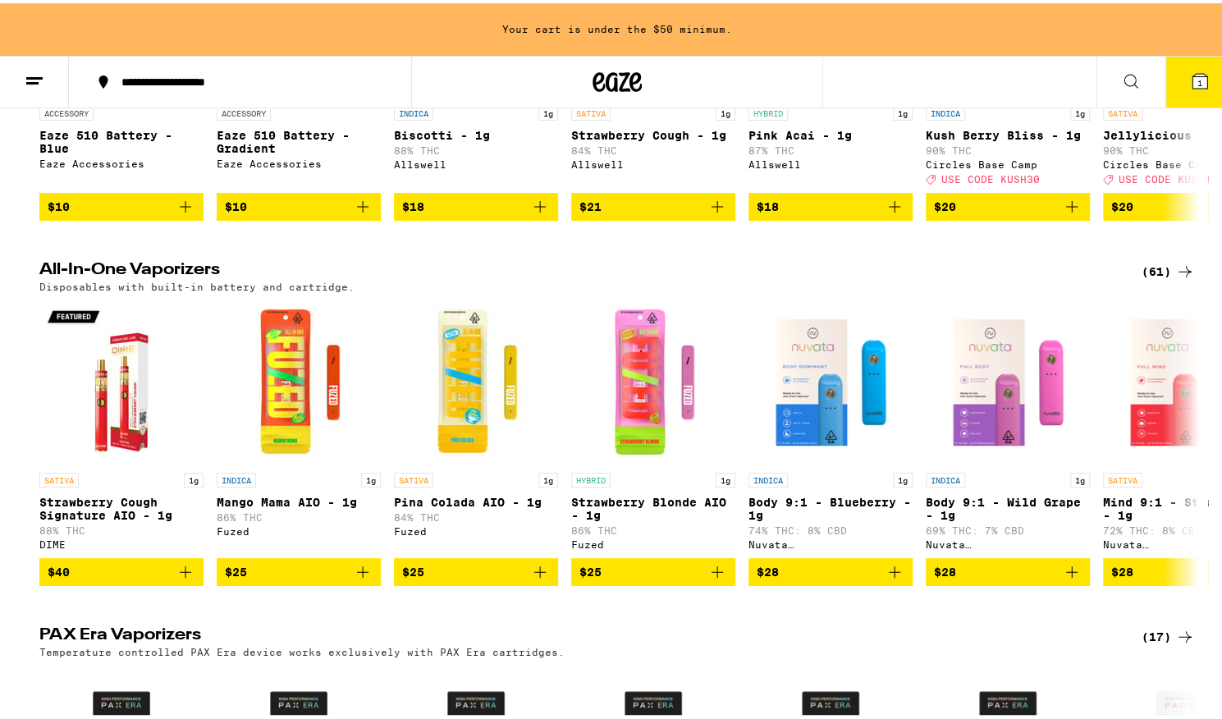
scroll to position [388, 0]
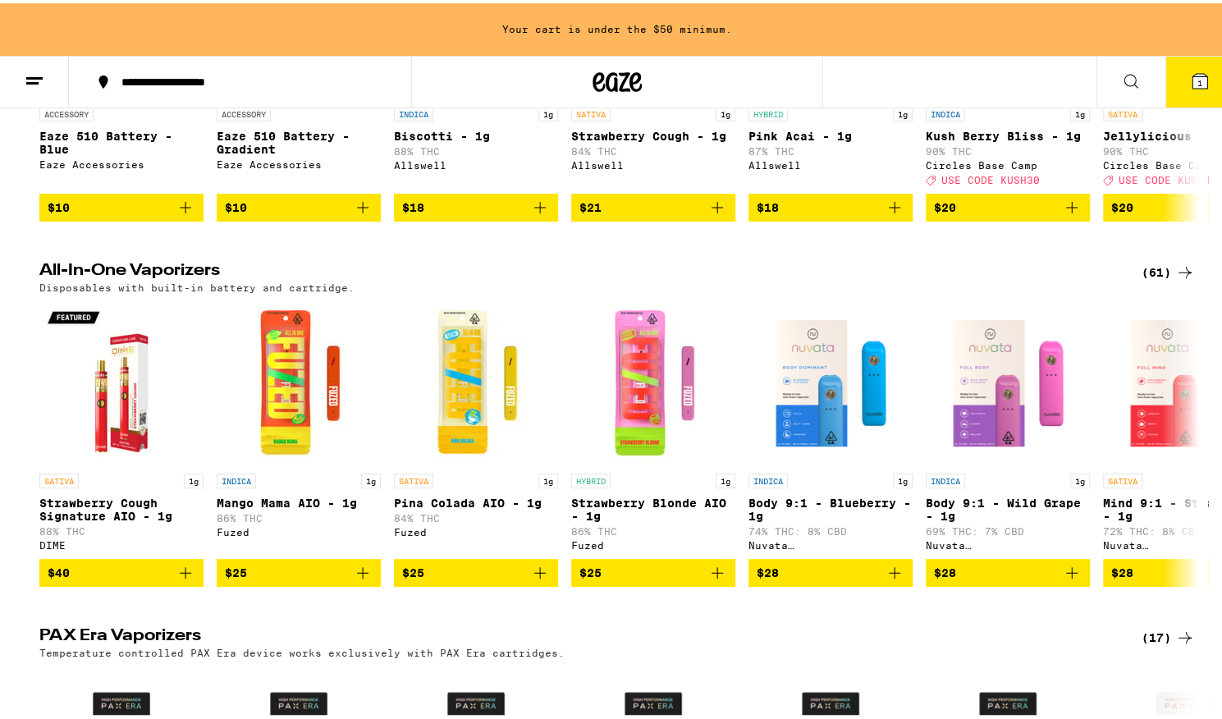
click at [1156, 278] on div "(61)" at bounding box center [1168, 269] width 53 height 20
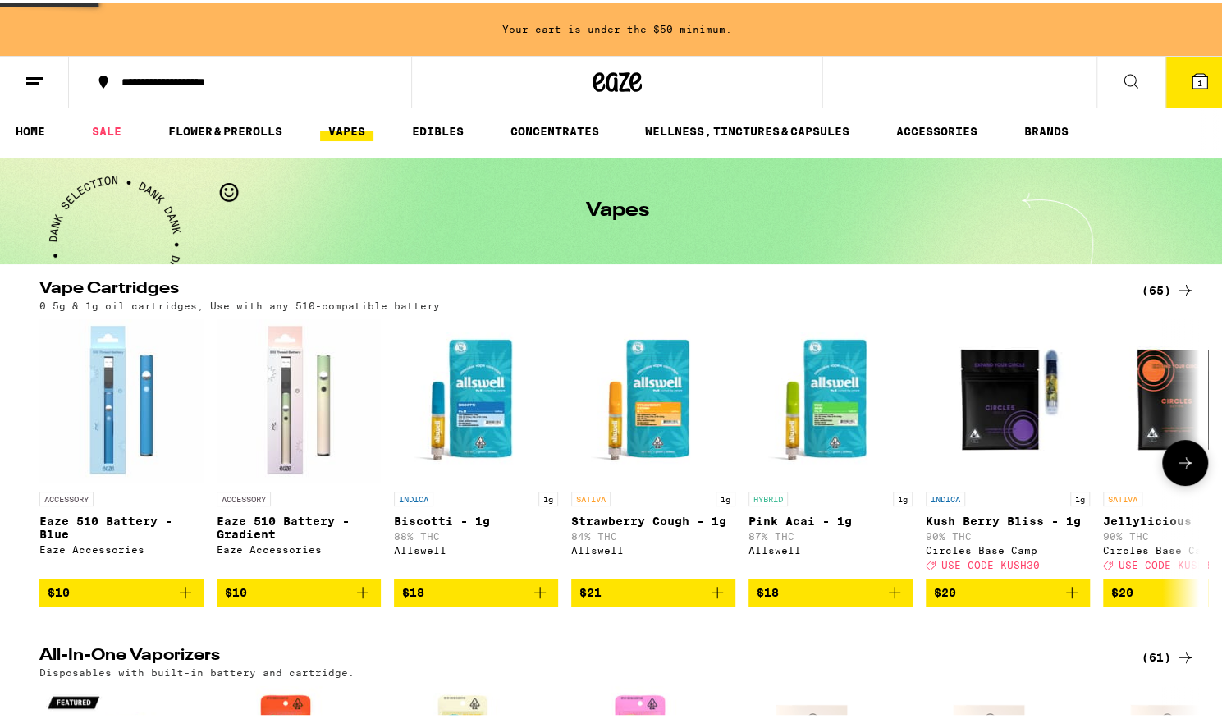
scroll to position [0, 0]
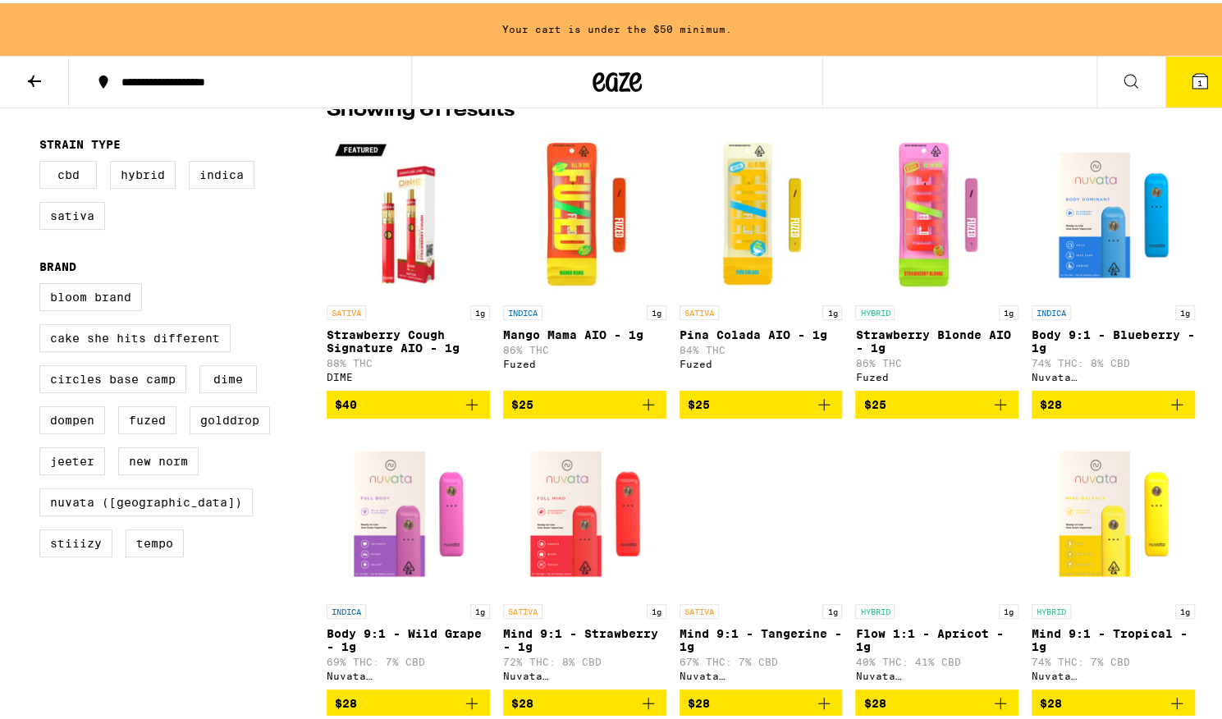
scroll to position [7, 0]
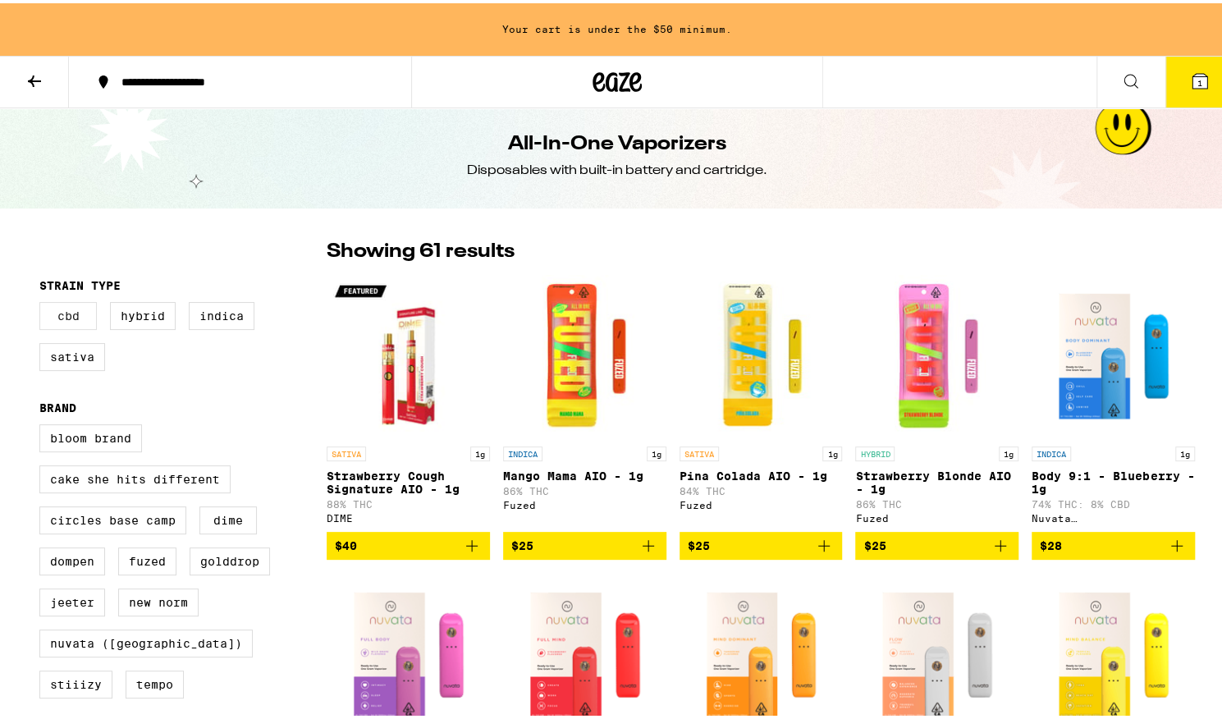
click at [64, 318] on label "CBD" at bounding box center [67, 313] width 57 height 28
click at [43, 302] on input "CBD" at bounding box center [43, 301] width 1 height 1
checkbox input "true"
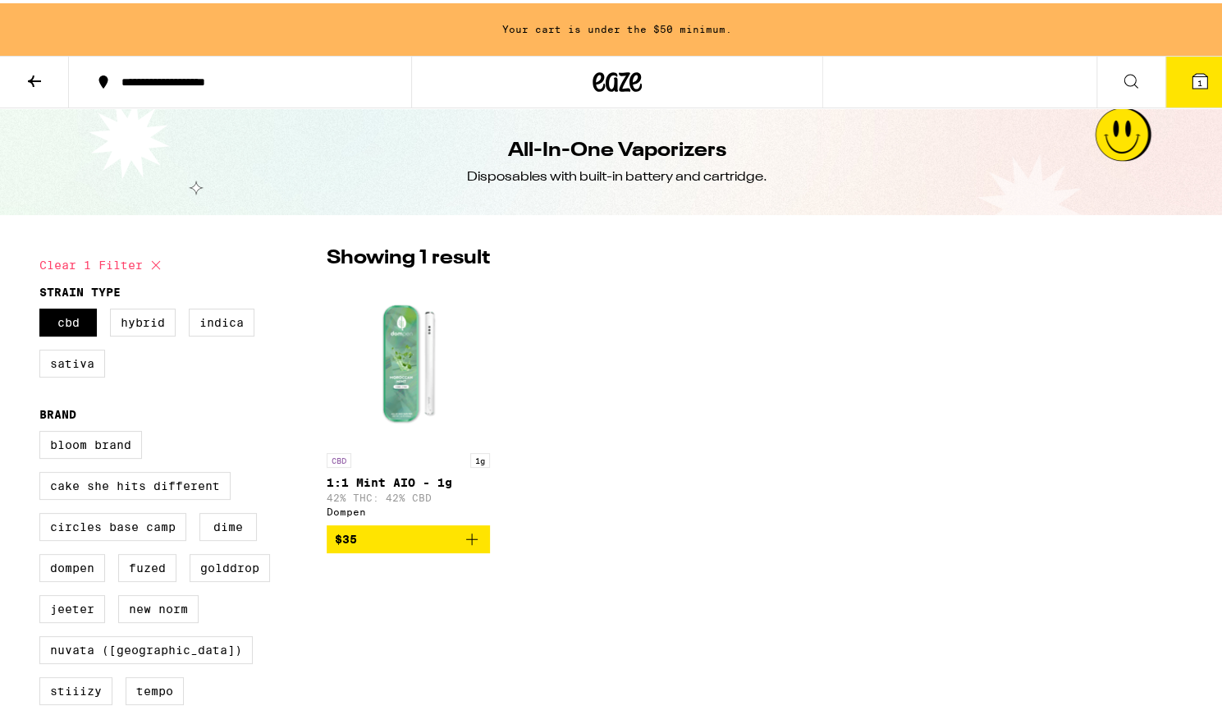
click at [159, 262] on icon at bounding box center [156, 262] width 20 height 20
checkbox input "false"
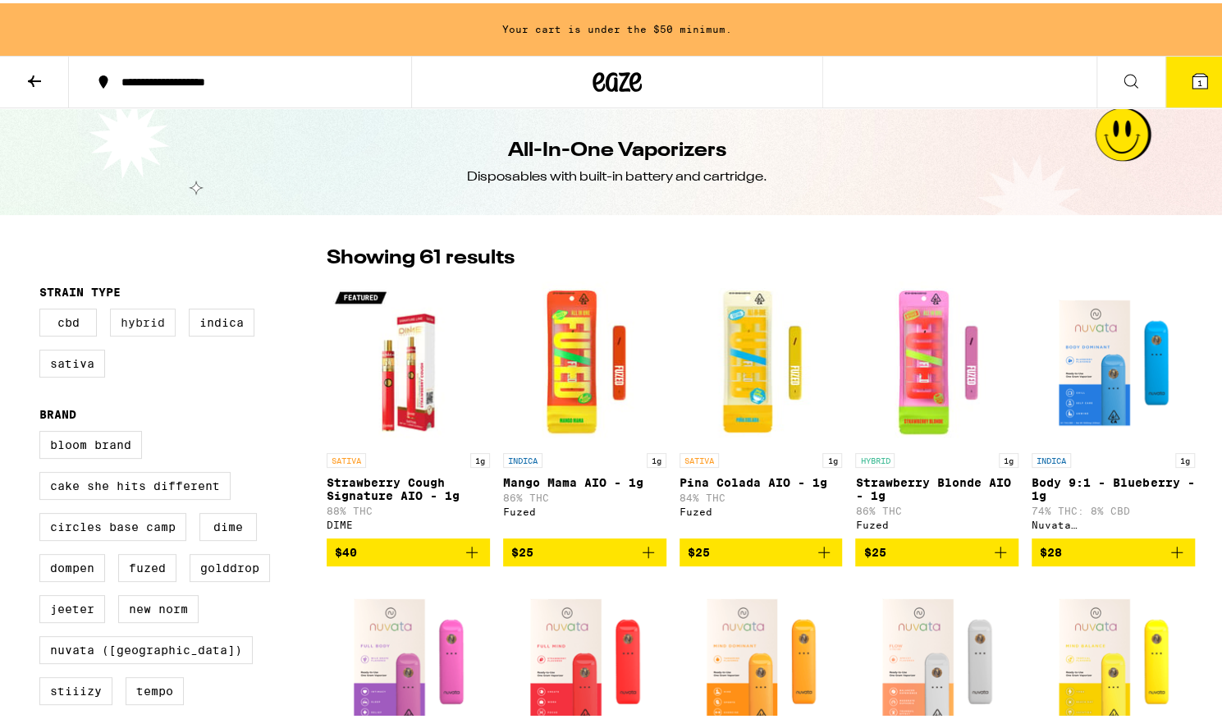
click at [138, 329] on label "Hybrid" at bounding box center [143, 319] width 66 height 28
click at [43, 309] on input "Hybrid" at bounding box center [43, 308] width 1 height 1
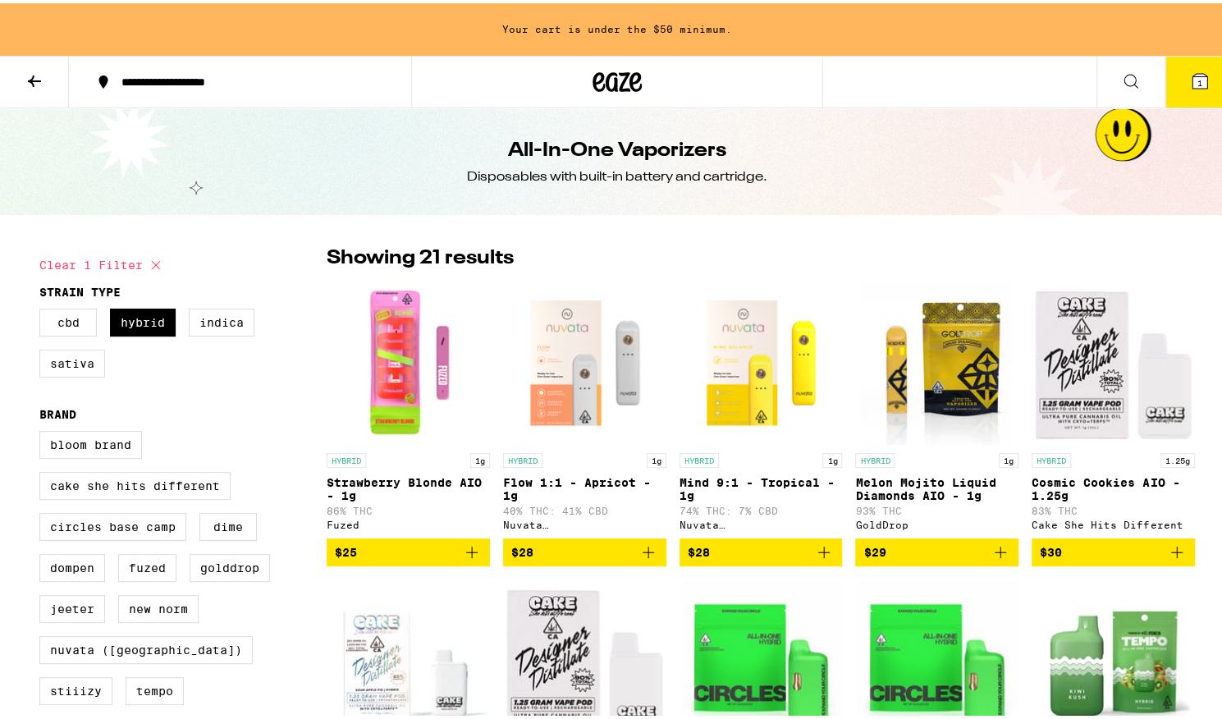
click at [149, 265] on icon at bounding box center [156, 262] width 20 height 20
checkbox input "false"
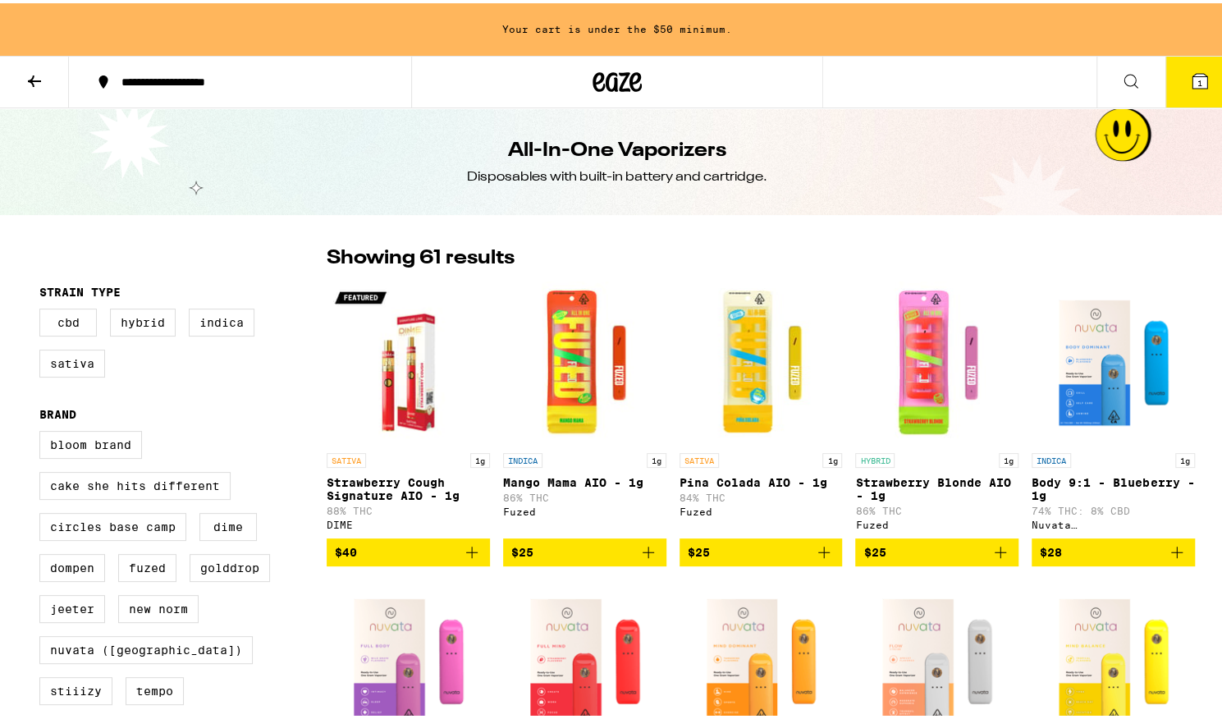
click at [36, 80] on icon at bounding box center [35, 78] width 20 height 20
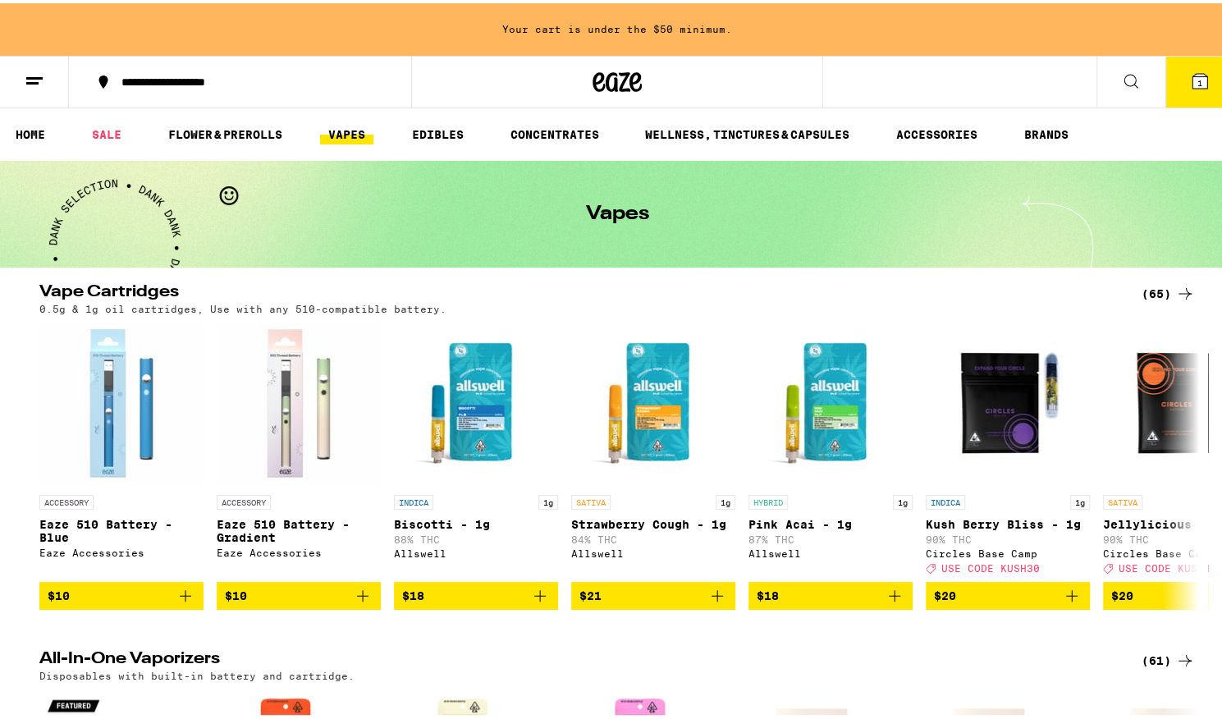
click at [1128, 82] on icon at bounding box center [1131, 78] width 20 height 20
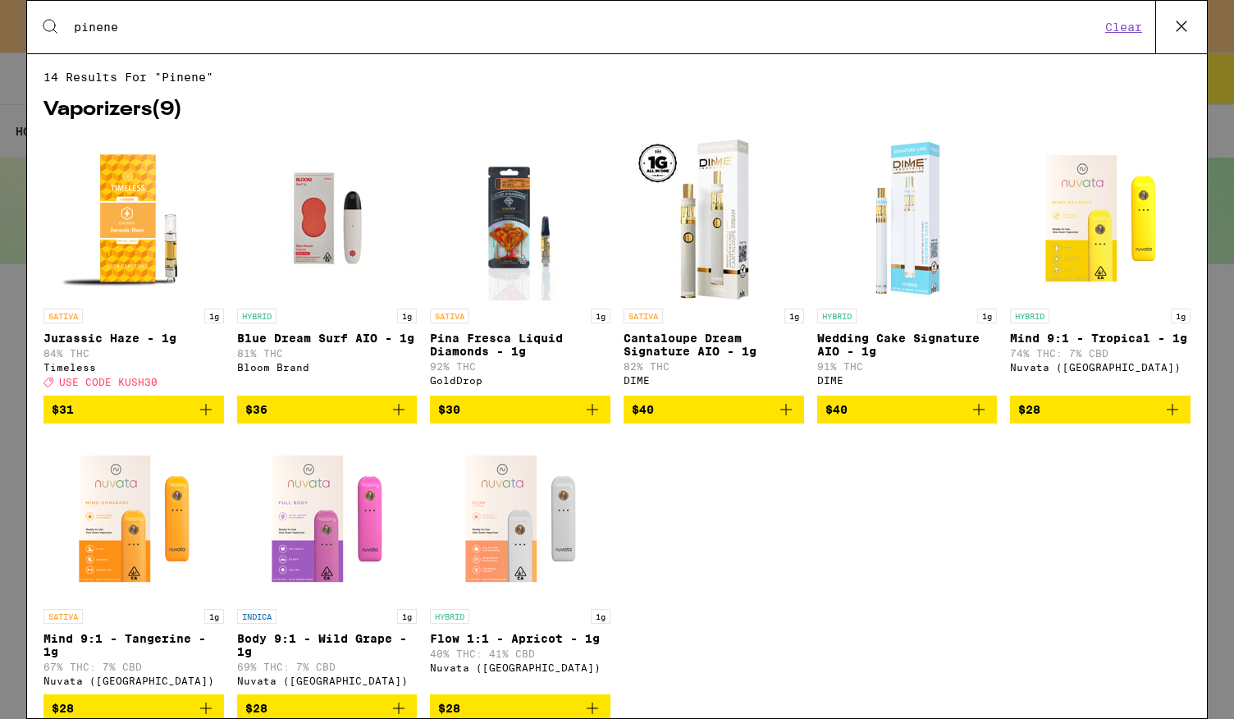
type input "pinene"
click at [1184, 29] on icon at bounding box center [1182, 26] width 10 height 10
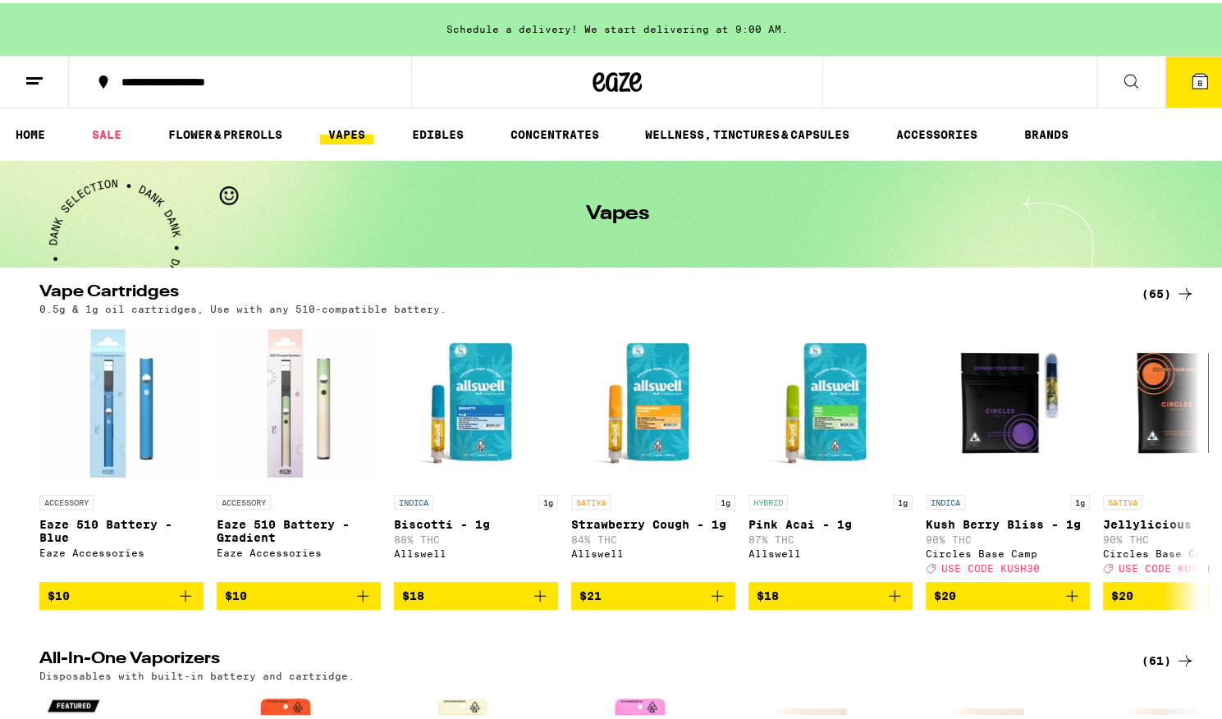
click at [1184, 88] on button "8" at bounding box center [1199, 78] width 69 height 51
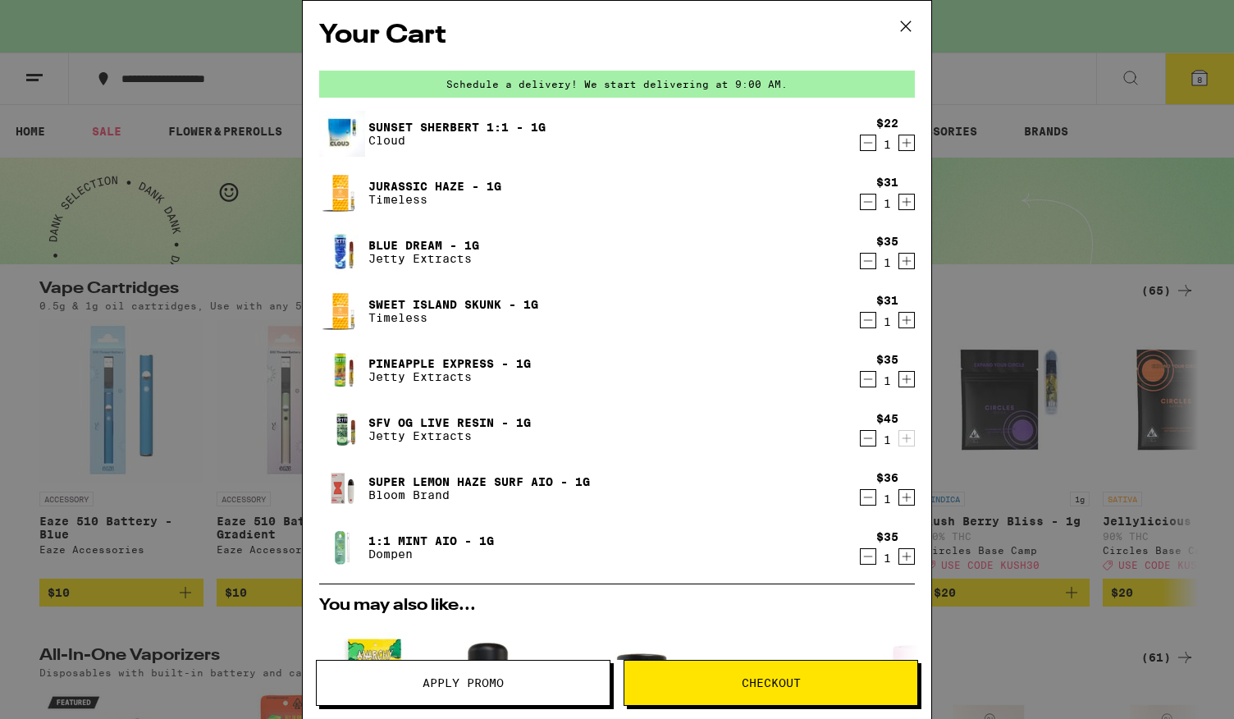
click at [1070, 194] on div "Your Cart Schedule a delivery! We start delivering at 9:00 AM. Sunset Sherbert …" at bounding box center [617, 359] width 1234 height 719
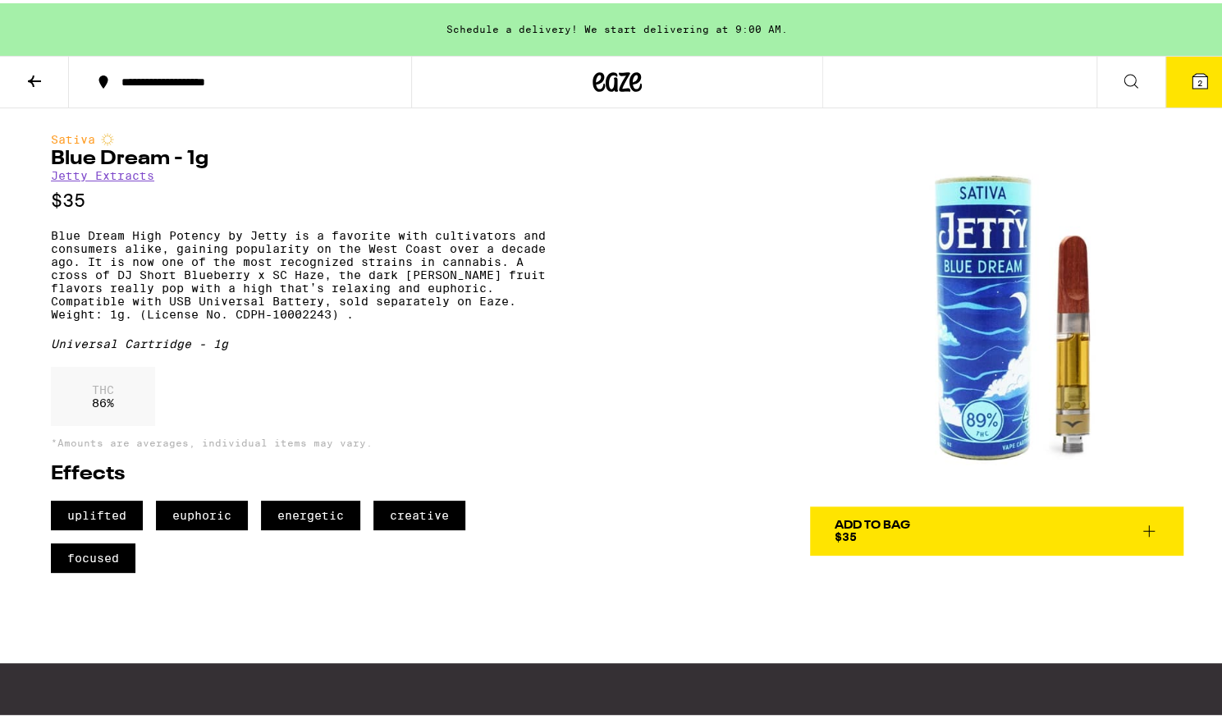
click at [849, 539] on span "$35" at bounding box center [846, 533] width 22 height 13
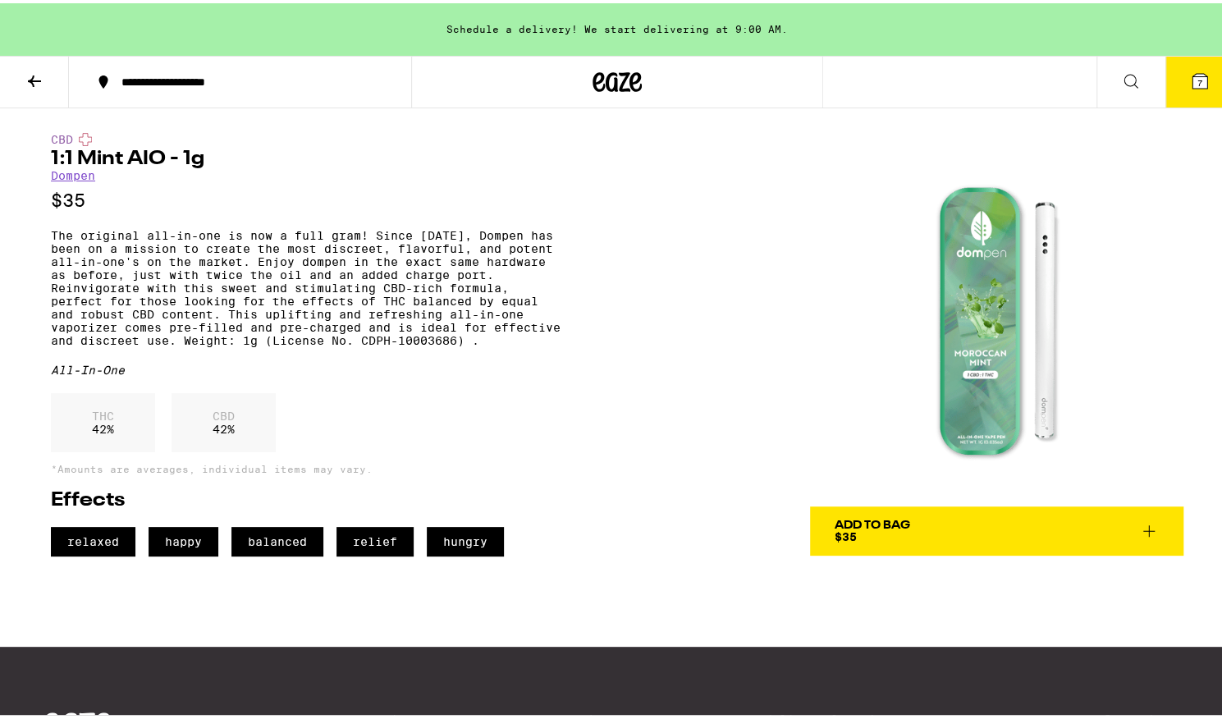
click at [987, 513] on button "Add To Bag $35" at bounding box center [996, 527] width 373 height 49
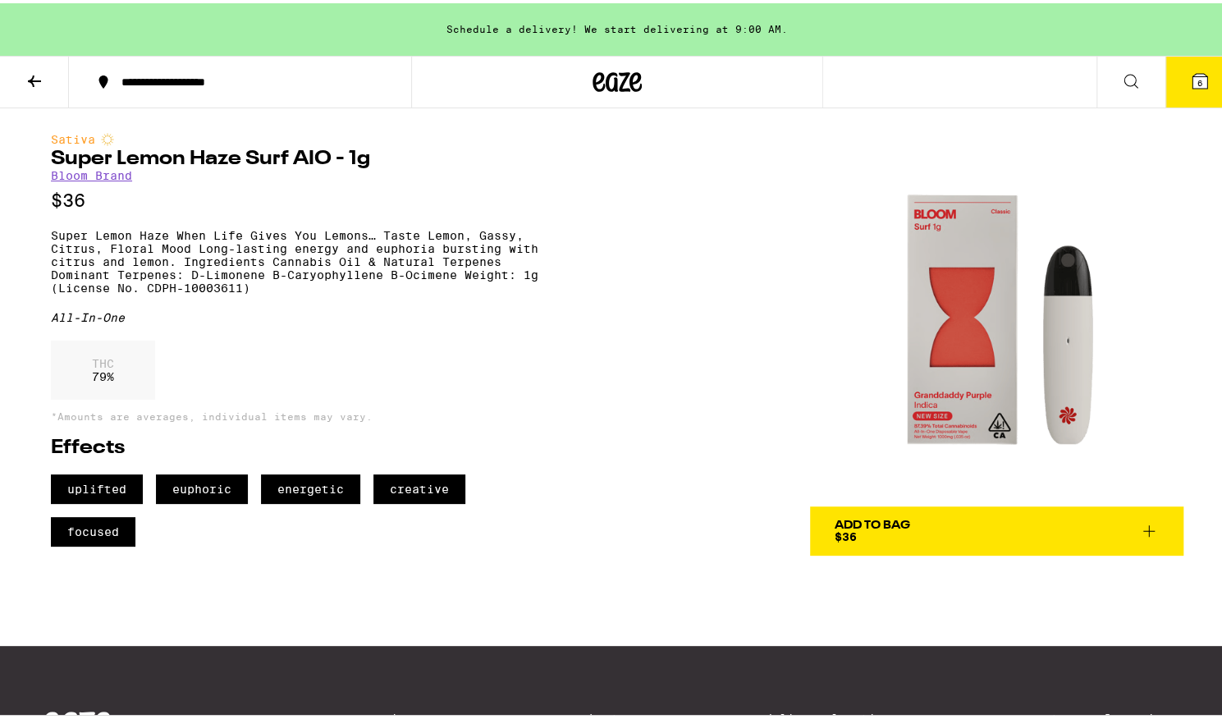
click at [843, 531] on span "$36" at bounding box center [846, 533] width 22 height 13
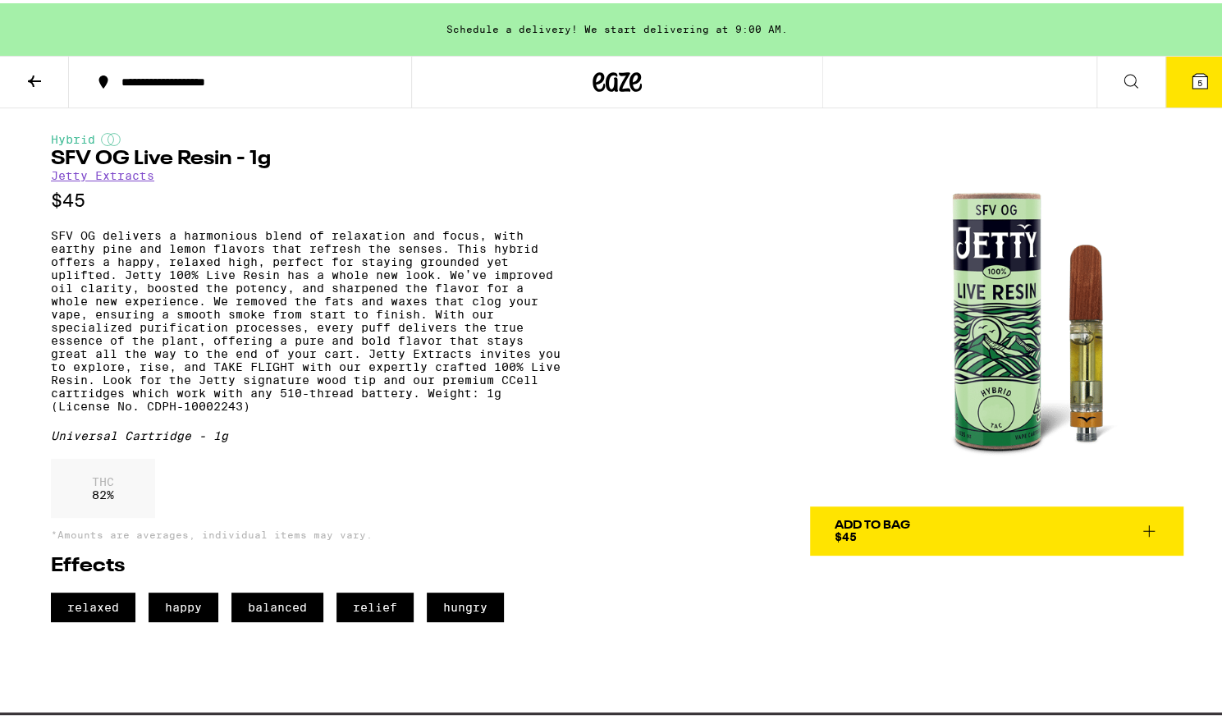
click at [835, 516] on div "Add To Bag" at bounding box center [873, 521] width 76 height 11
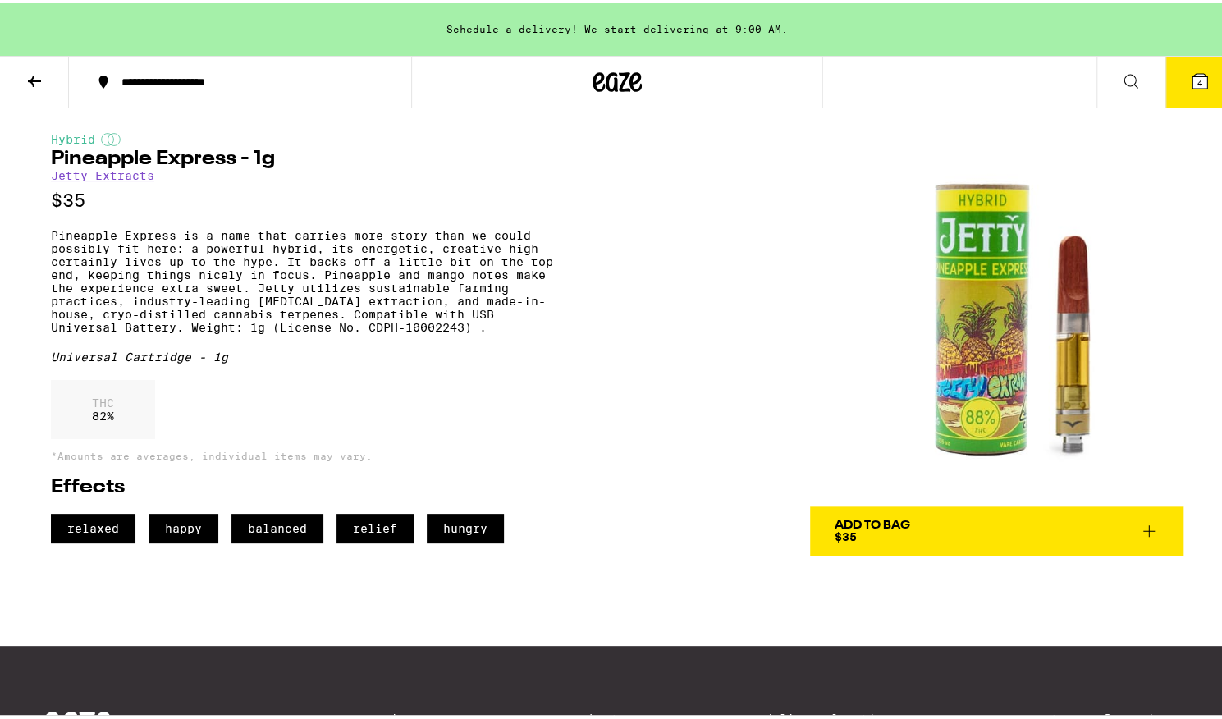
click at [839, 524] on div "Add To Bag" at bounding box center [873, 521] width 76 height 11
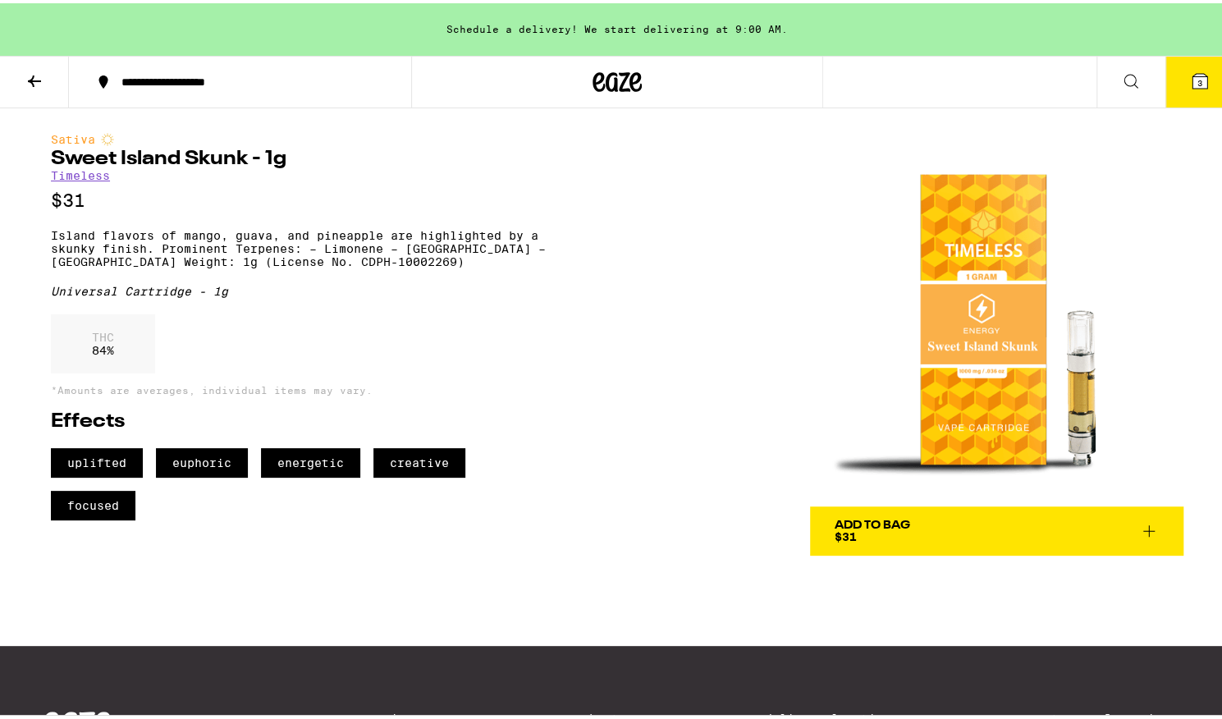
click at [867, 528] on div "Add To Bag" at bounding box center [873, 521] width 76 height 11
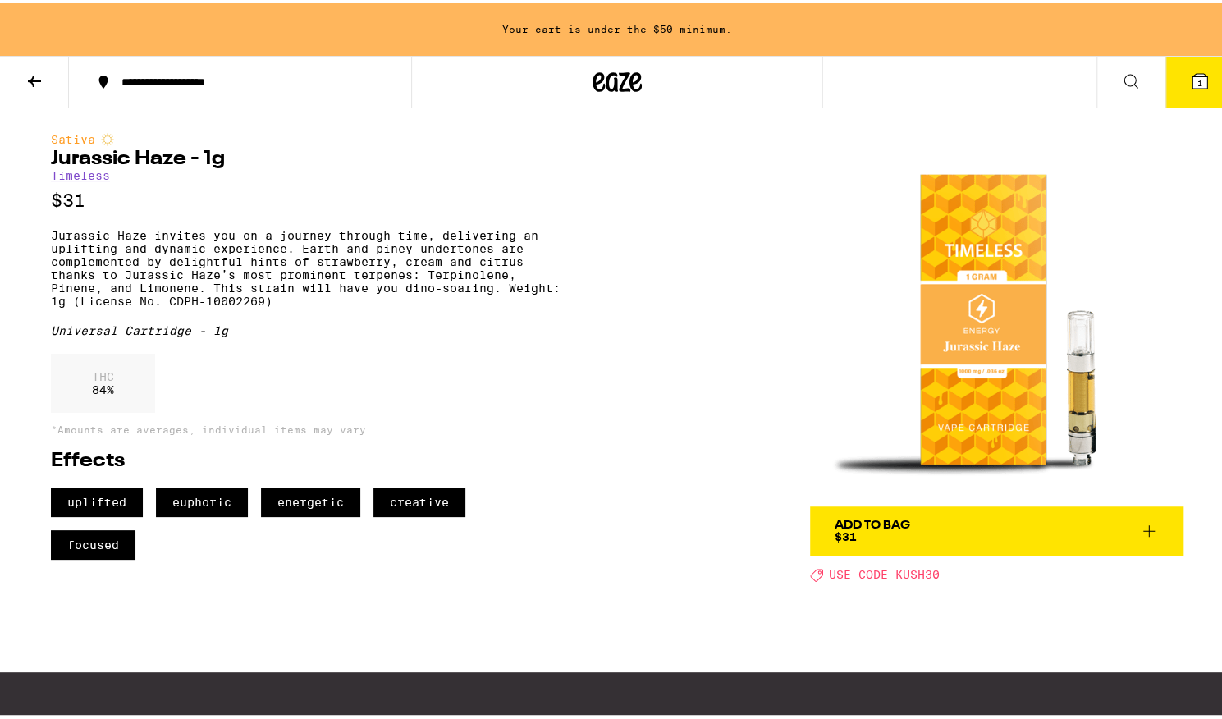
click at [912, 516] on span "Add To Bag $31" at bounding box center [997, 527] width 324 height 23
